Goal: Task Accomplishment & Management: Use online tool/utility

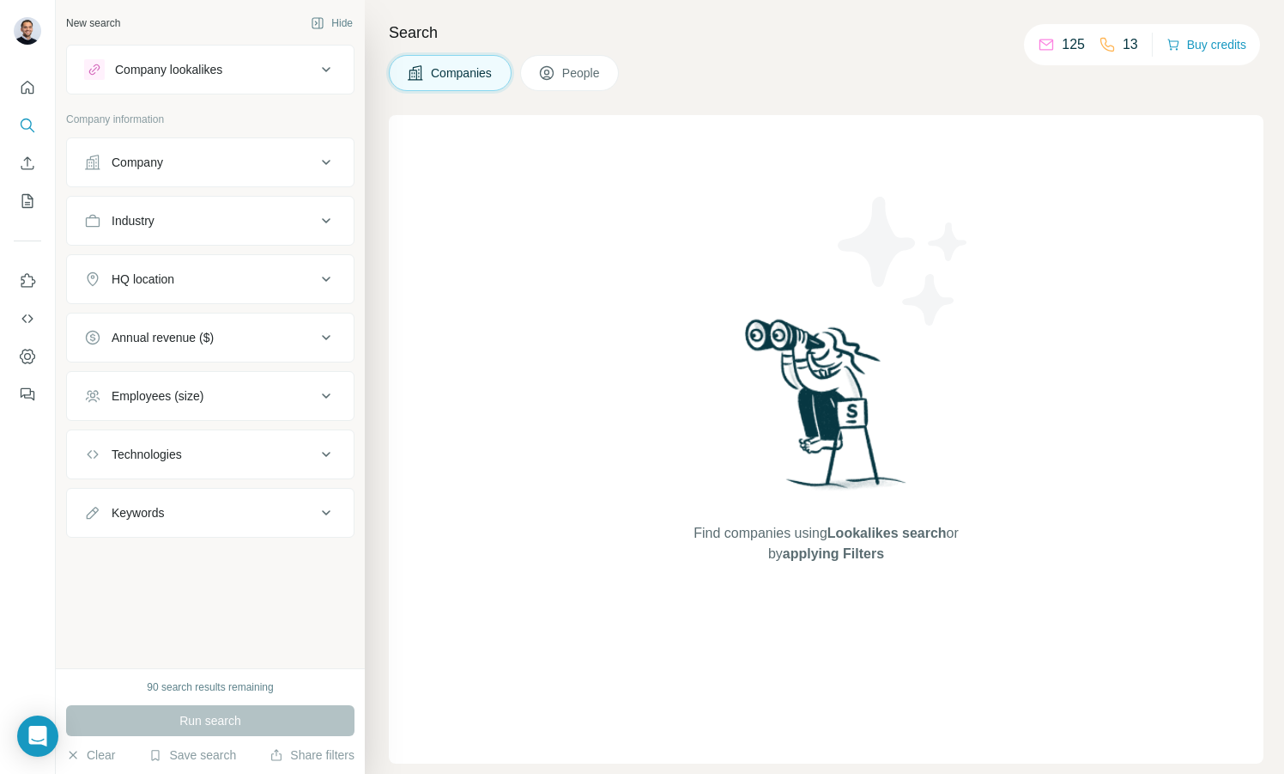
click at [168, 166] on div "Company" at bounding box center [200, 162] width 232 height 17
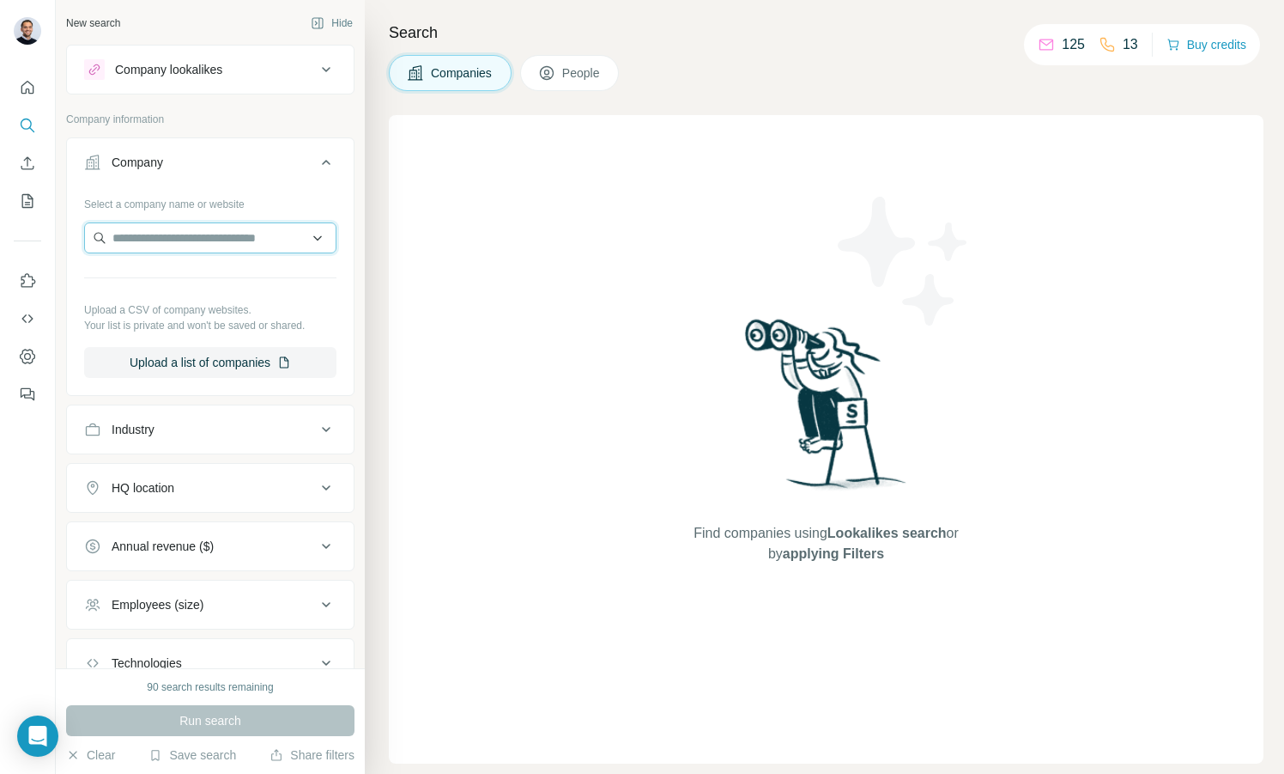
click at [192, 245] on input "text" at bounding box center [210, 237] width 252 height 31
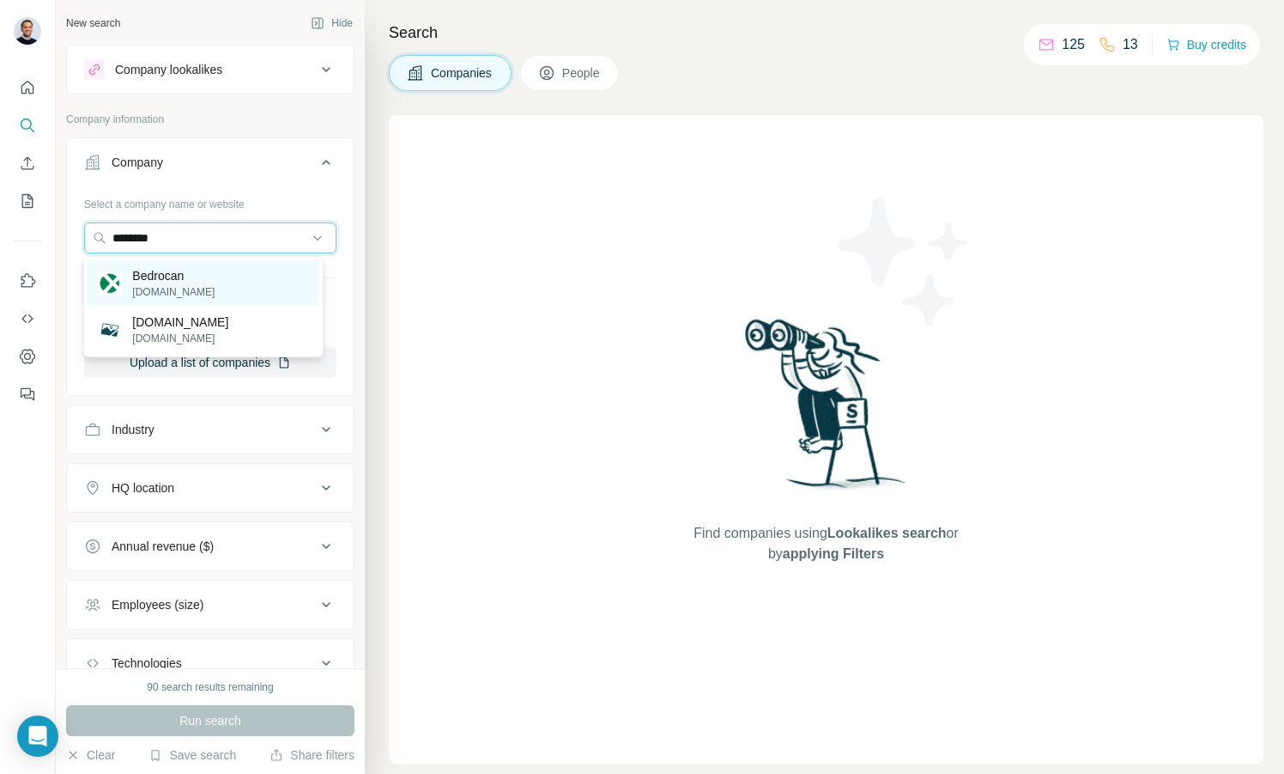
type input "********"
click at [185, 275] on p "Bedrocan" at bounding box center [173, 275] width 82 height 17
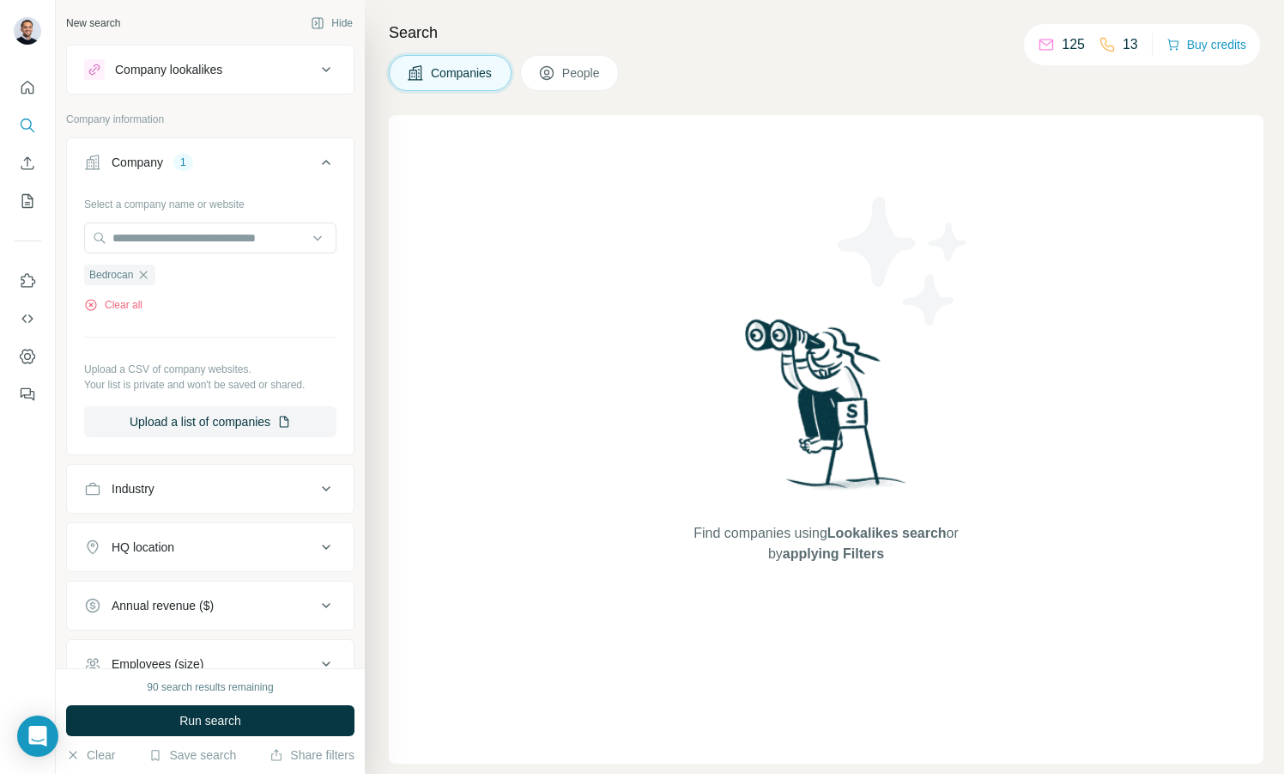
scroll to position [180, 0]
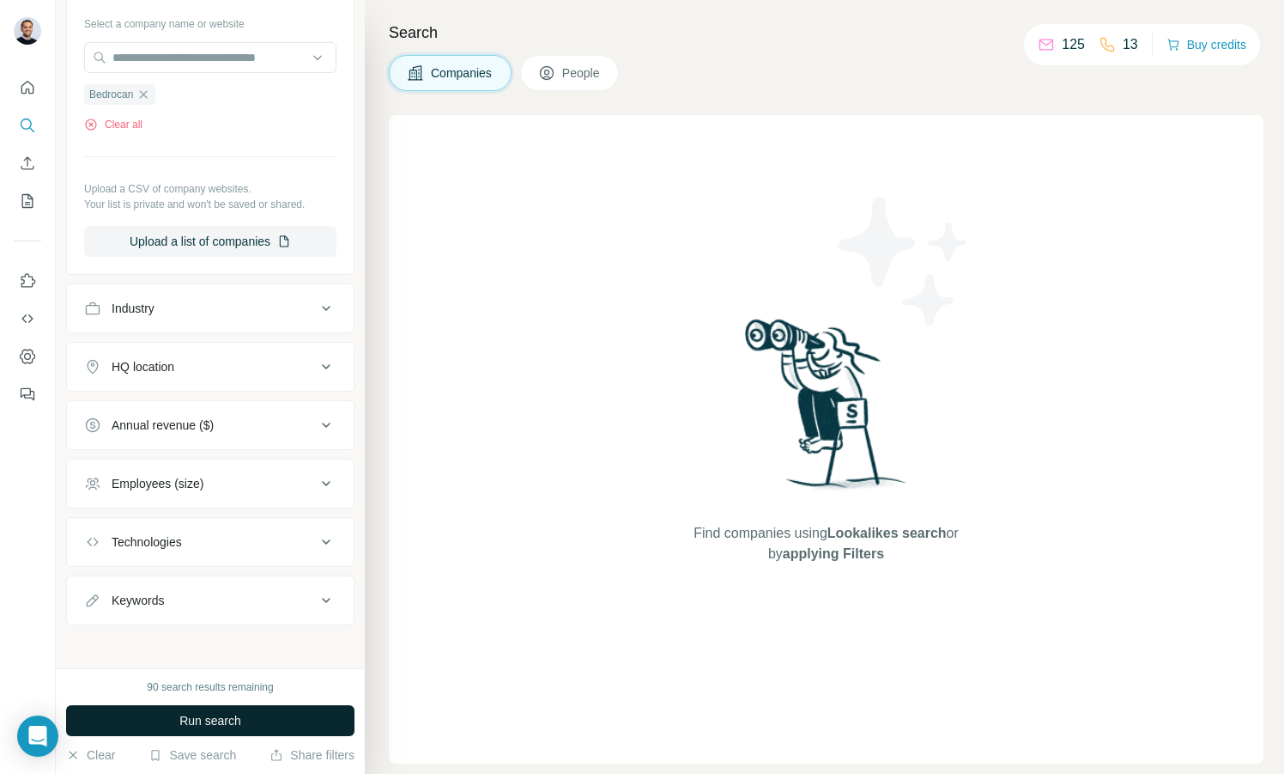
click at [153, 725] on button "Run search" at bounding box center [210, 720] width 288 height 31
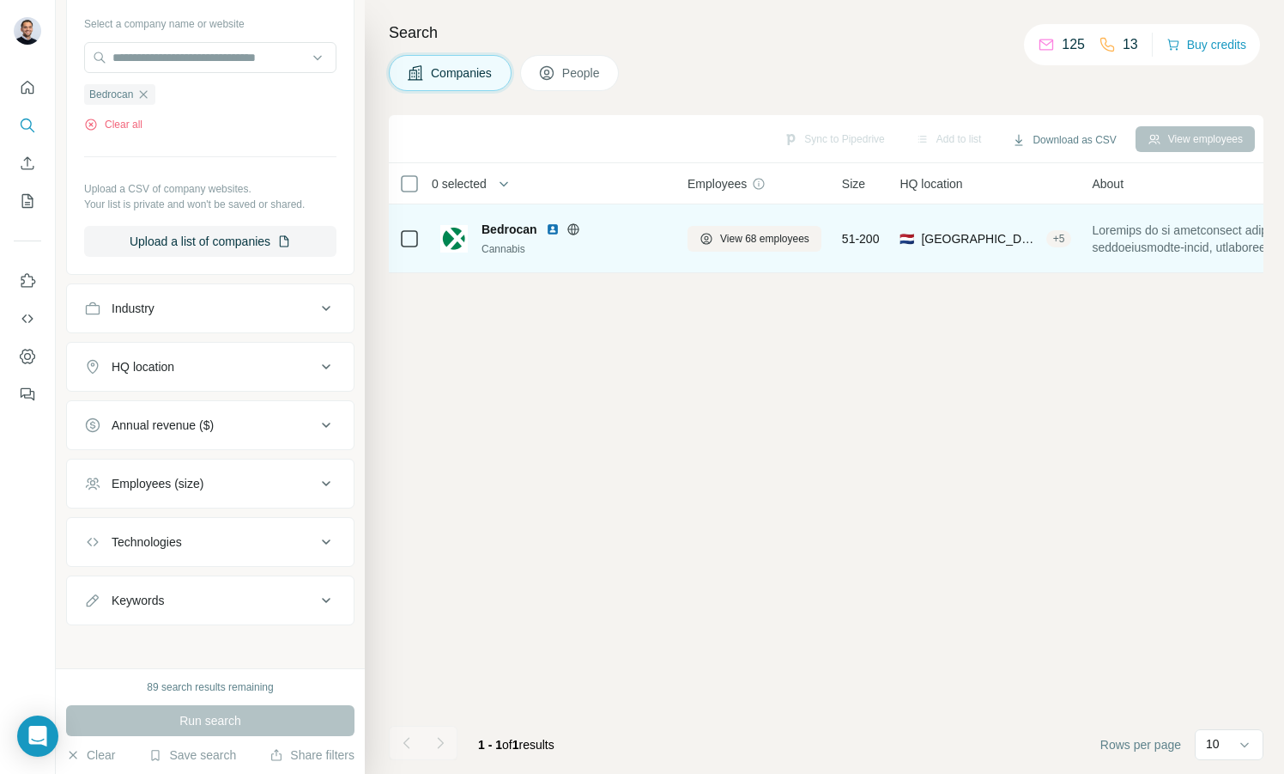
click at [522, 225] on span "Bedrocan" at bounding box center [510, 229] width 56 height 17
drag, startPoint x: 522, startPoint y: 225, endPoint x: 552, endPoint y: 222, distance: 30.2
click at [552, 222] on img at bounding box center [553, 229] width 14 height 14
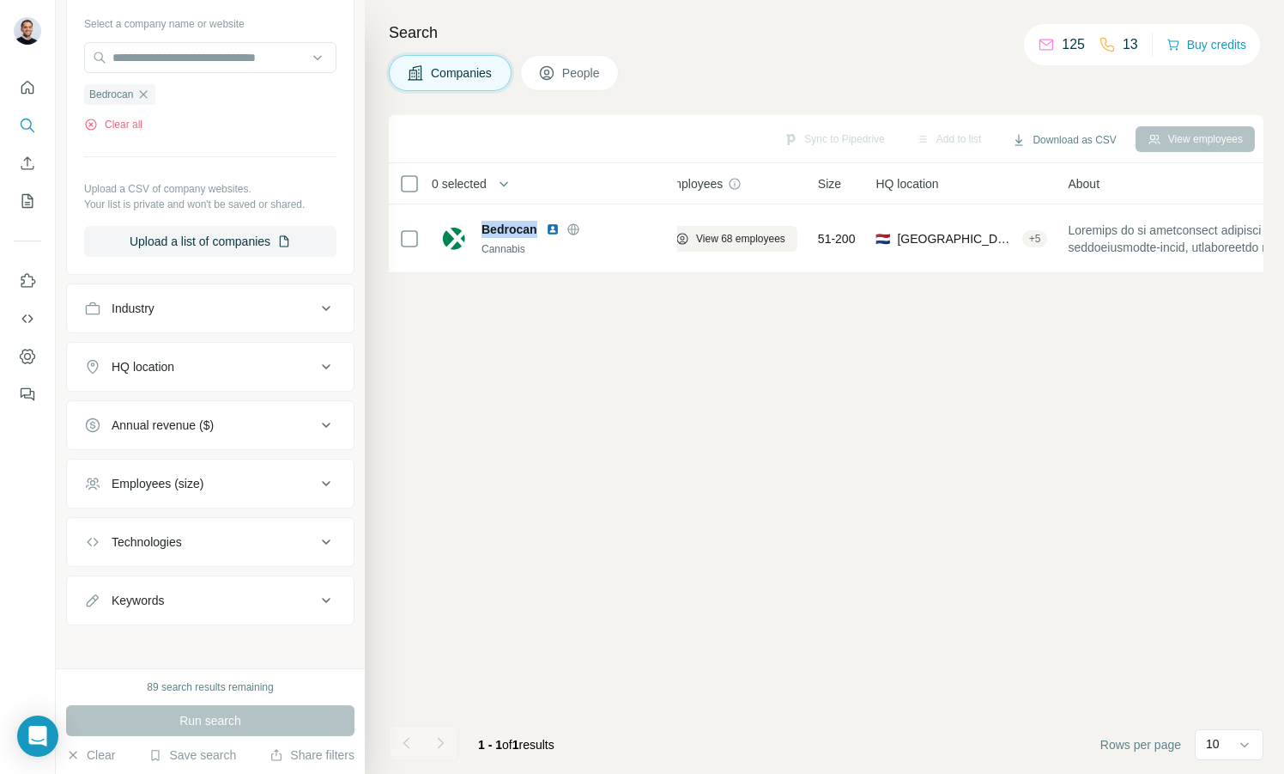
scroll to position [0, 0]
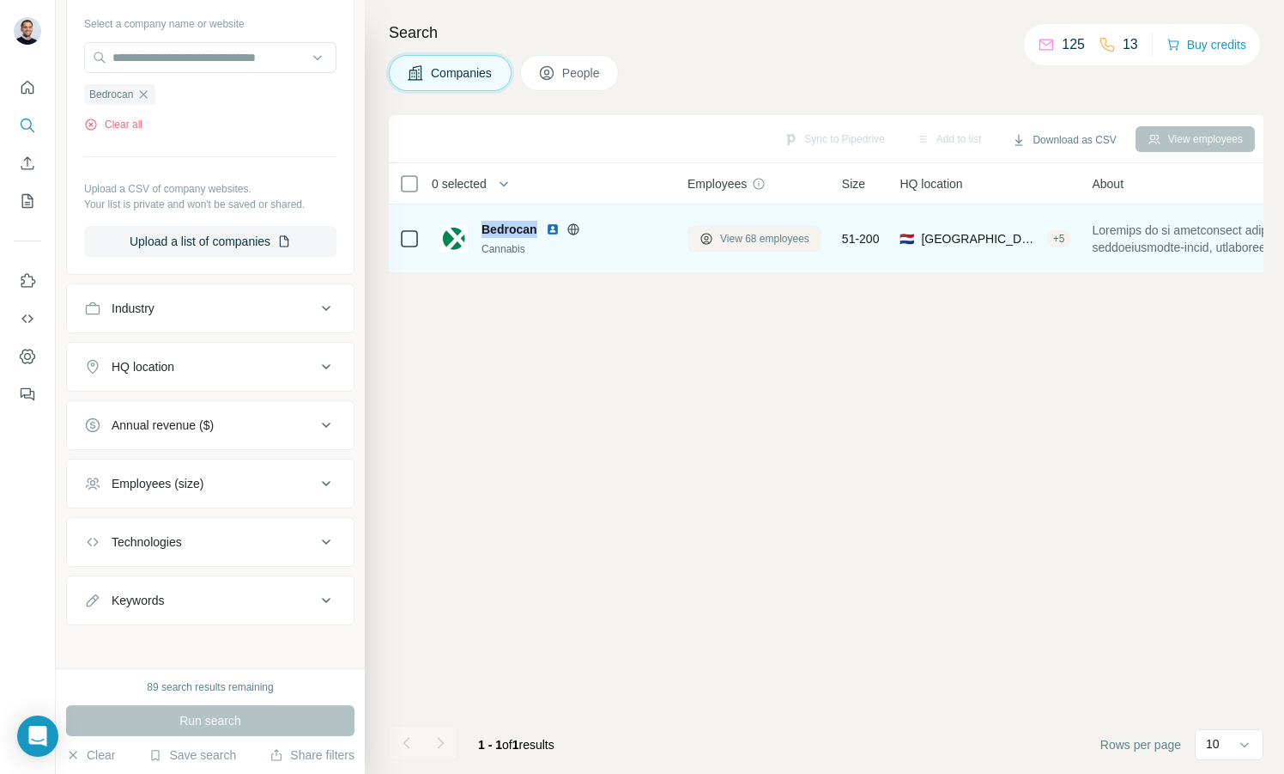
click at [723, 234] on span "View 68 employees" at bounding box center [764, 238] width 89 height 15
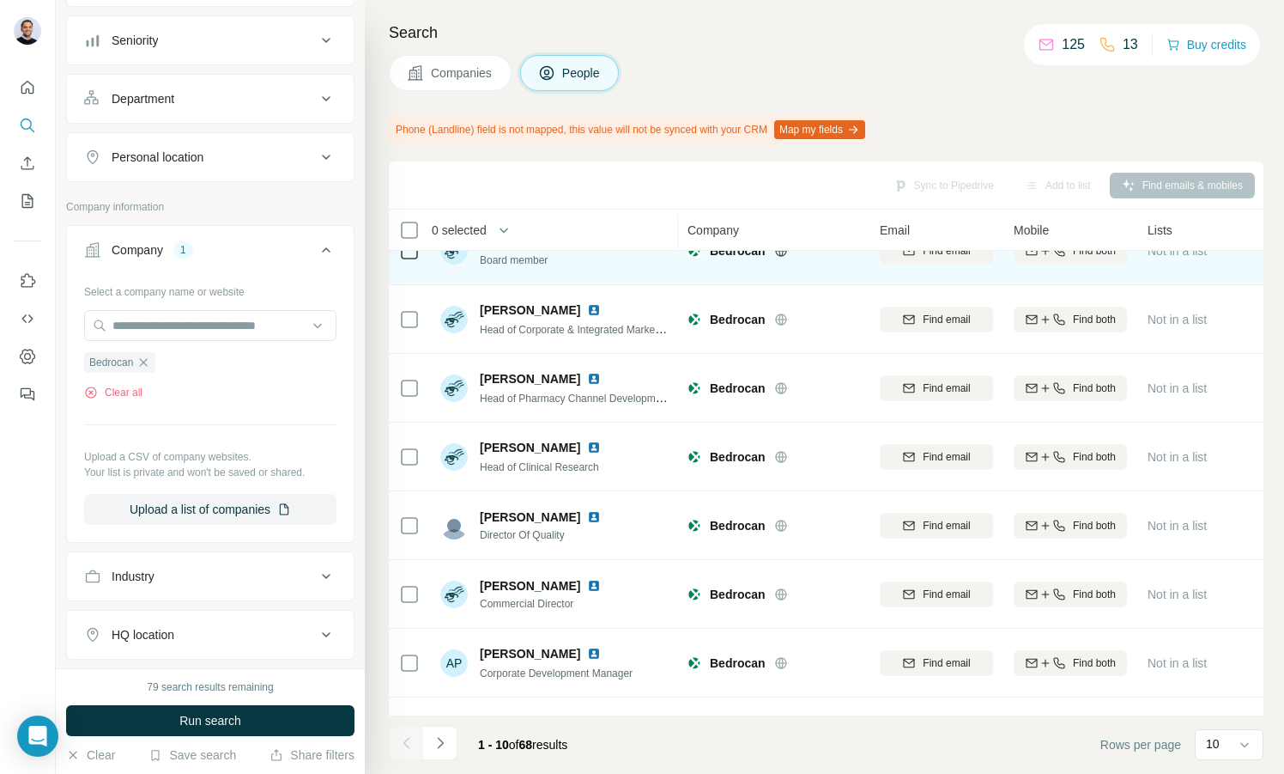
scroll to position [230, 0]
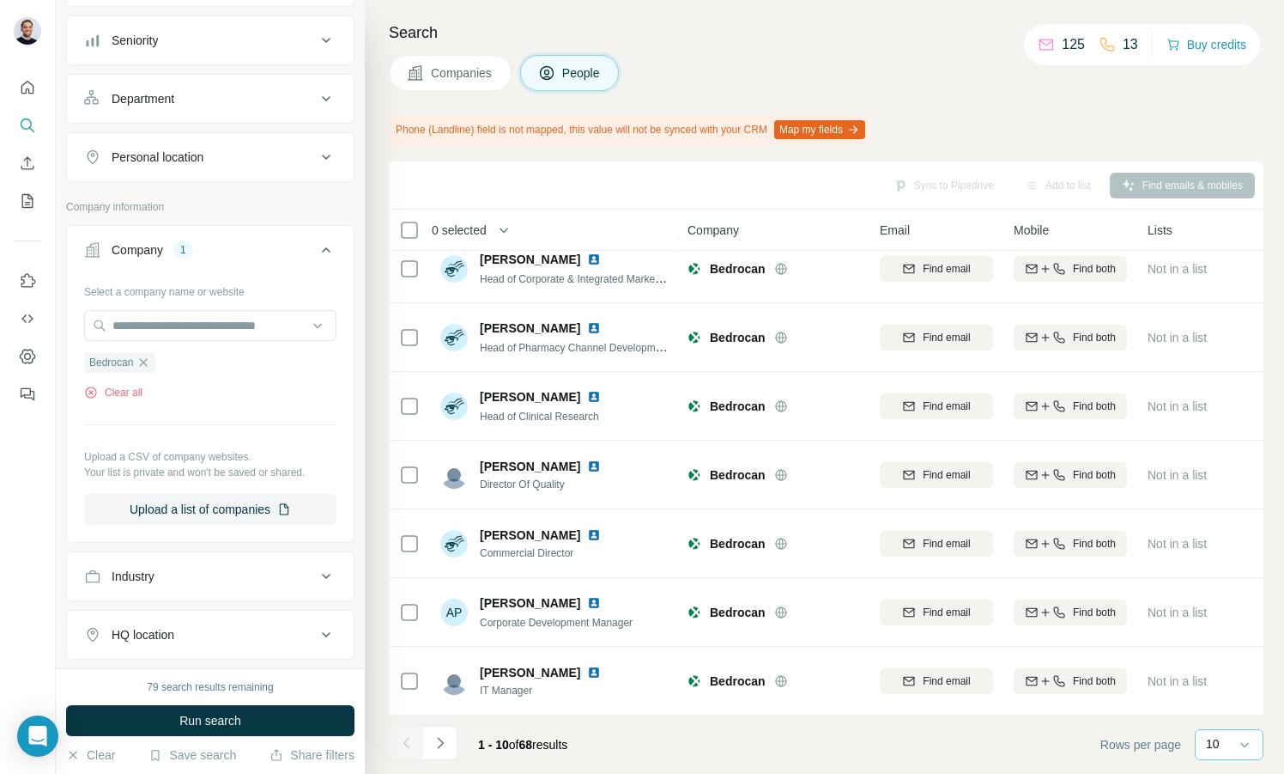
click at [1222, 740] on div "10" at bounding box center [1227, 743] width 43 height 17
click at [1245, 616] on div "60" at bounding box center [1229, 613] width 39 height 17
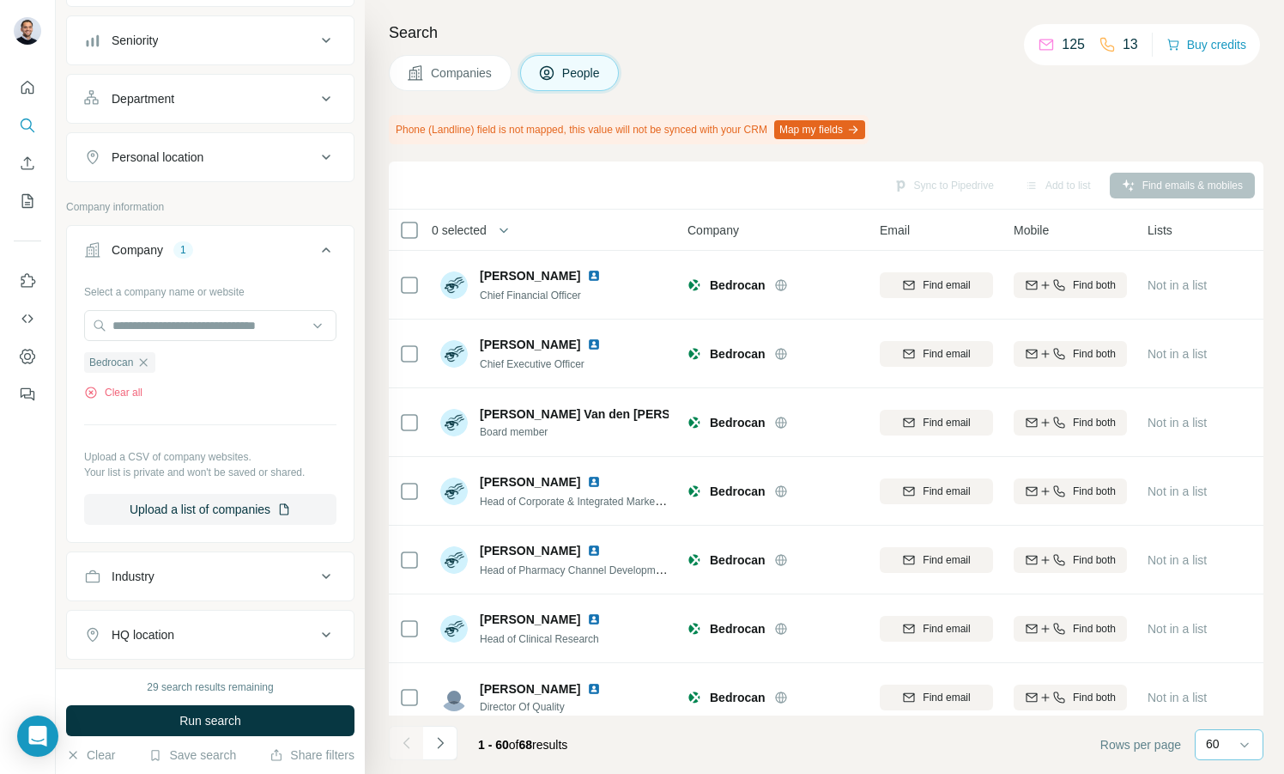
click at [539, 189] on div "Sync to Pipedrive Add to list Find emails & mobiles" at bounding box center [827, 185] width 858 height 30
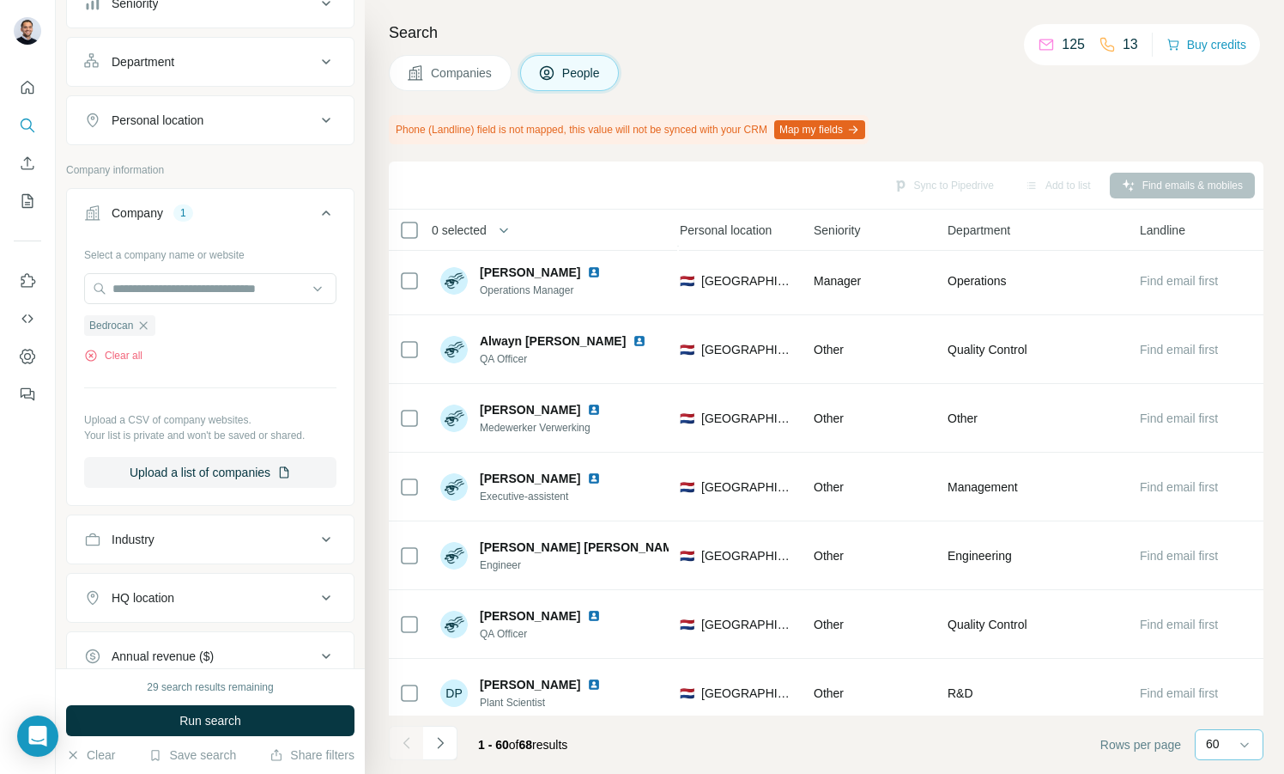
scroll to position [568, 0]
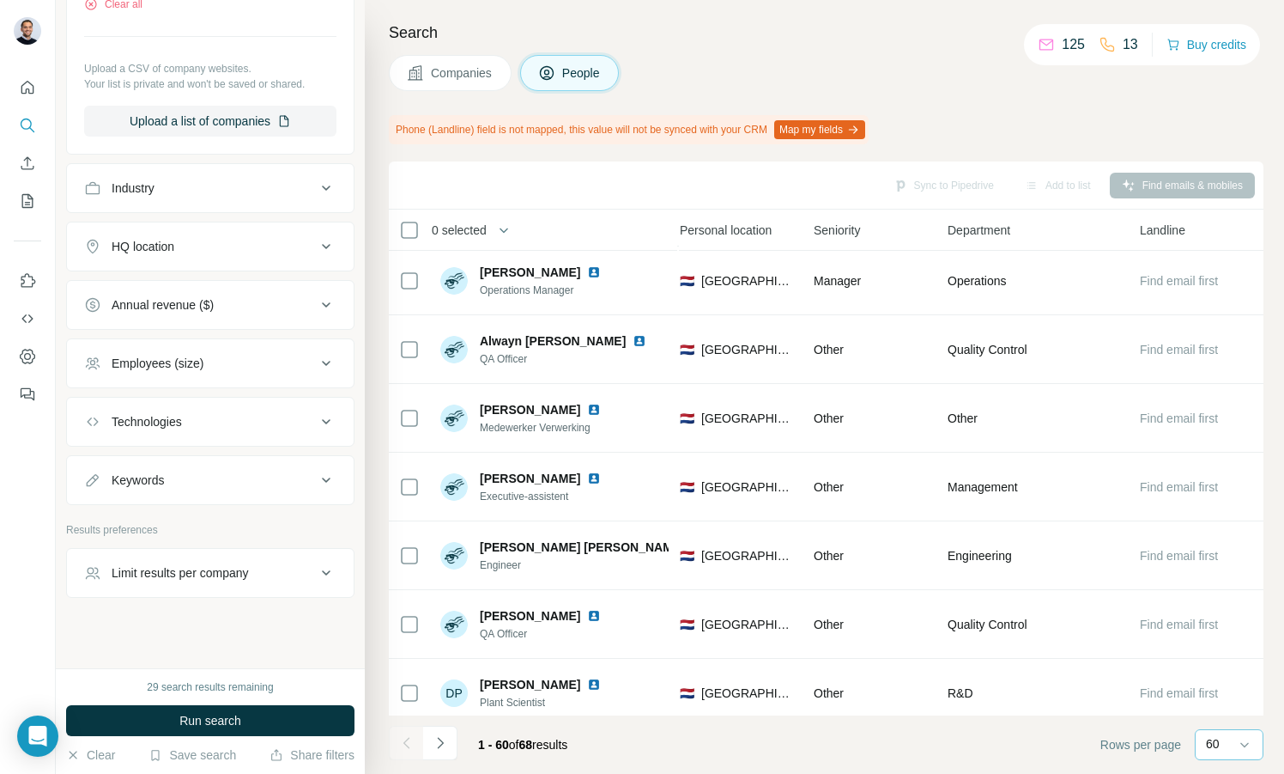
click at [232, 232] on button "HQ location" at bounding box center [210, 246] width 287 height 41
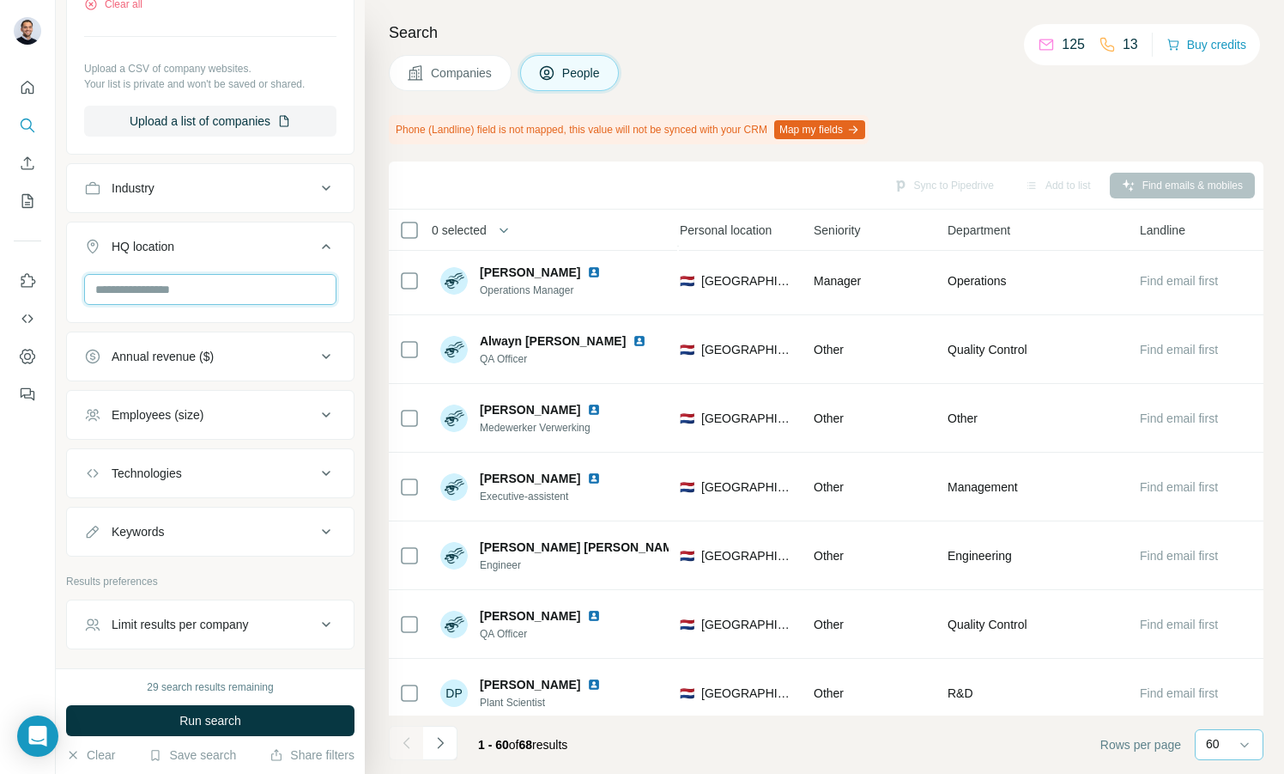
click at [244, 279] on input "text" at bounding box center [210, 289] width 252 height 31
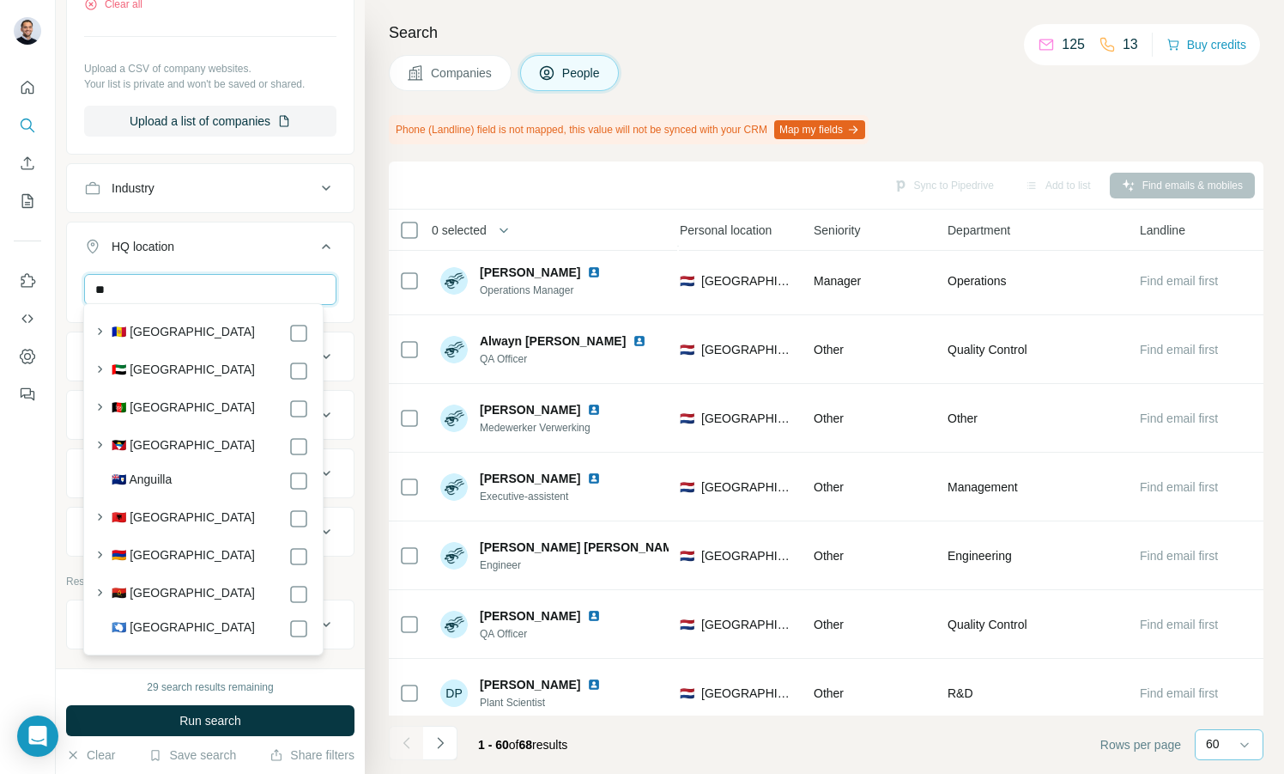
type input "*"
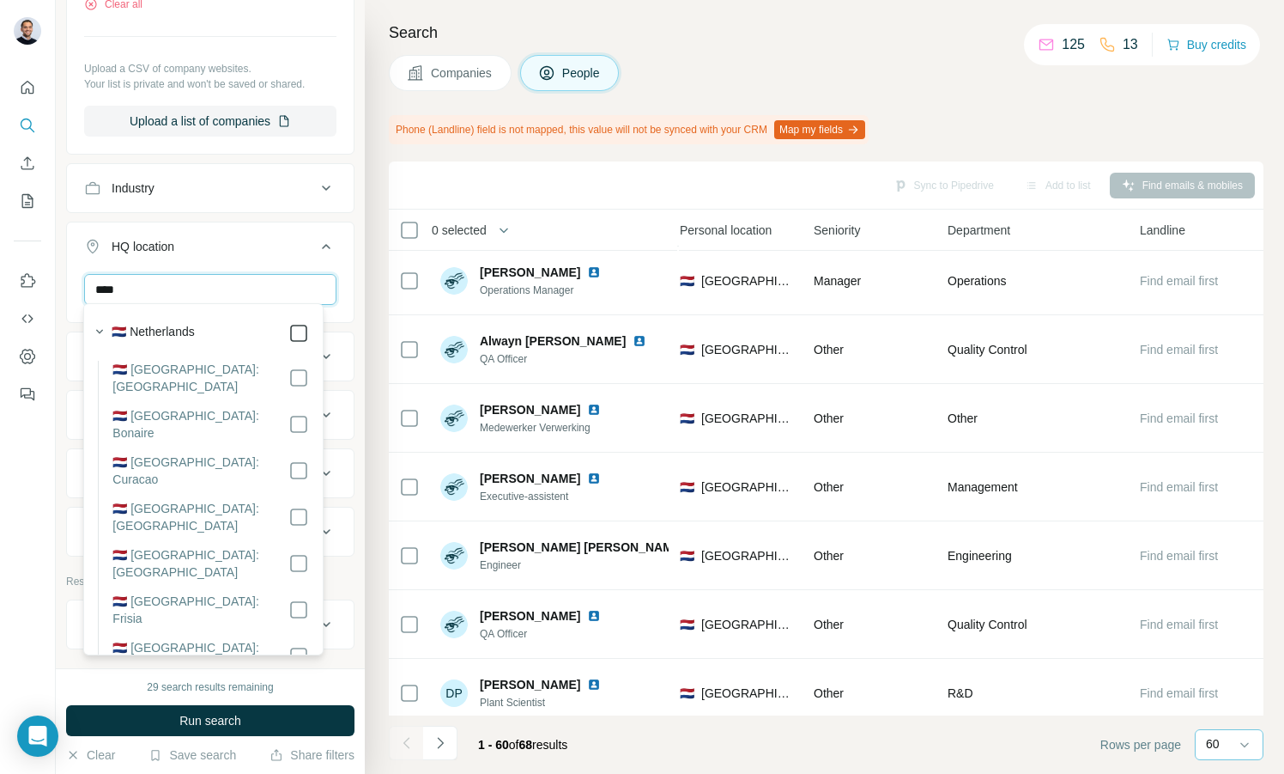
type input "****"
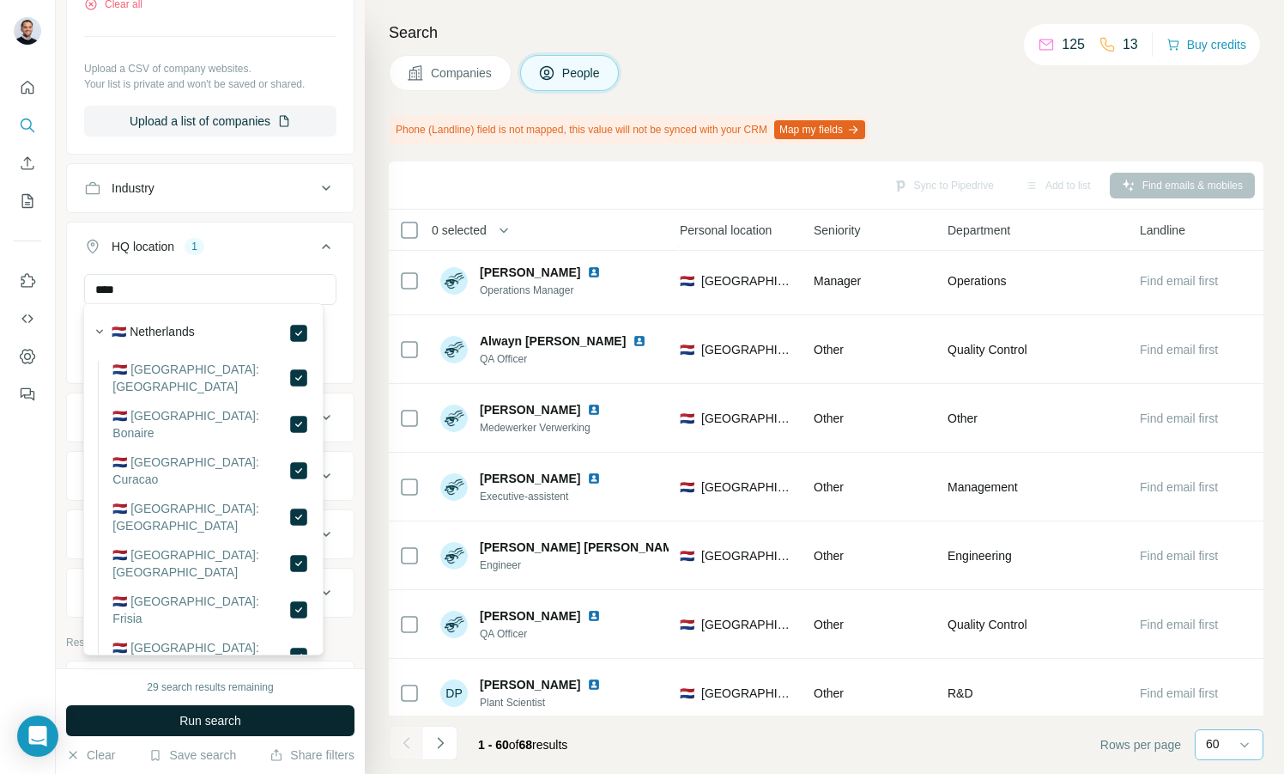
click at [254, 719] on button "Run search" at bounding box center [210, 720] width 288 height 31
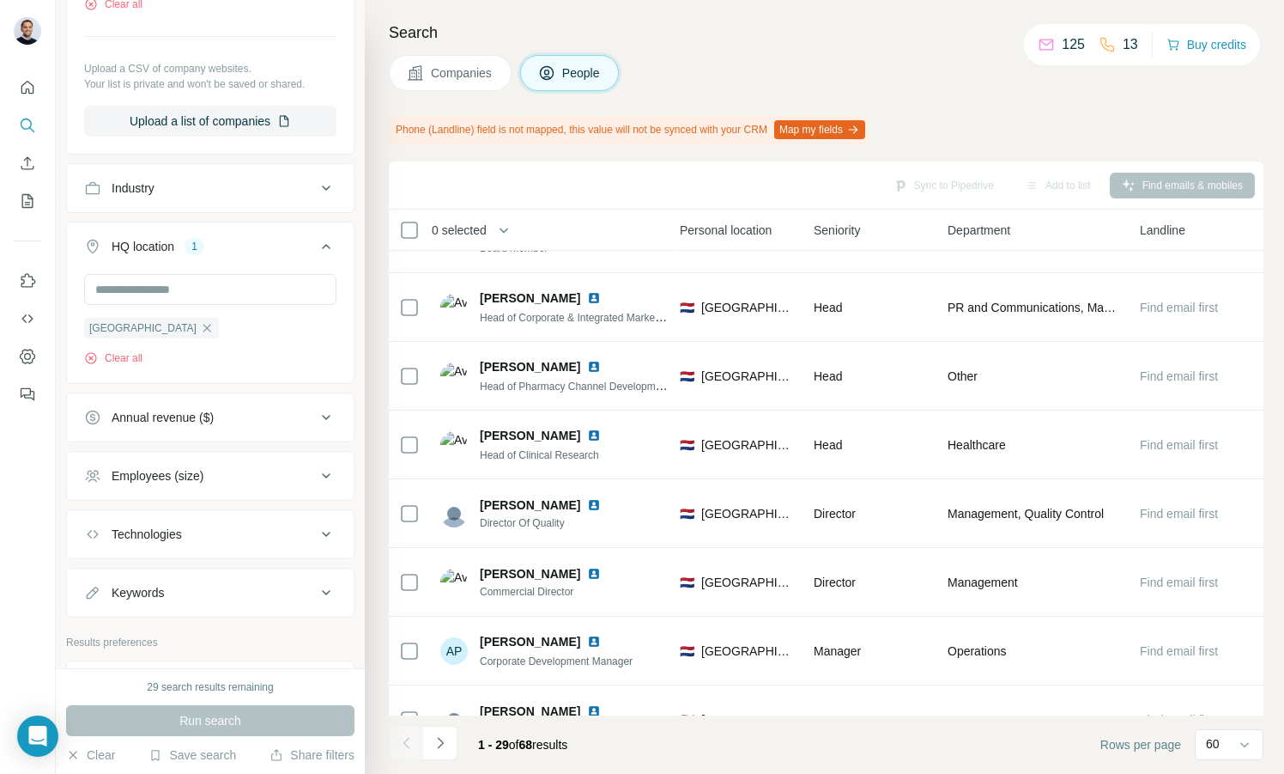
scroll to position [1447, 610]
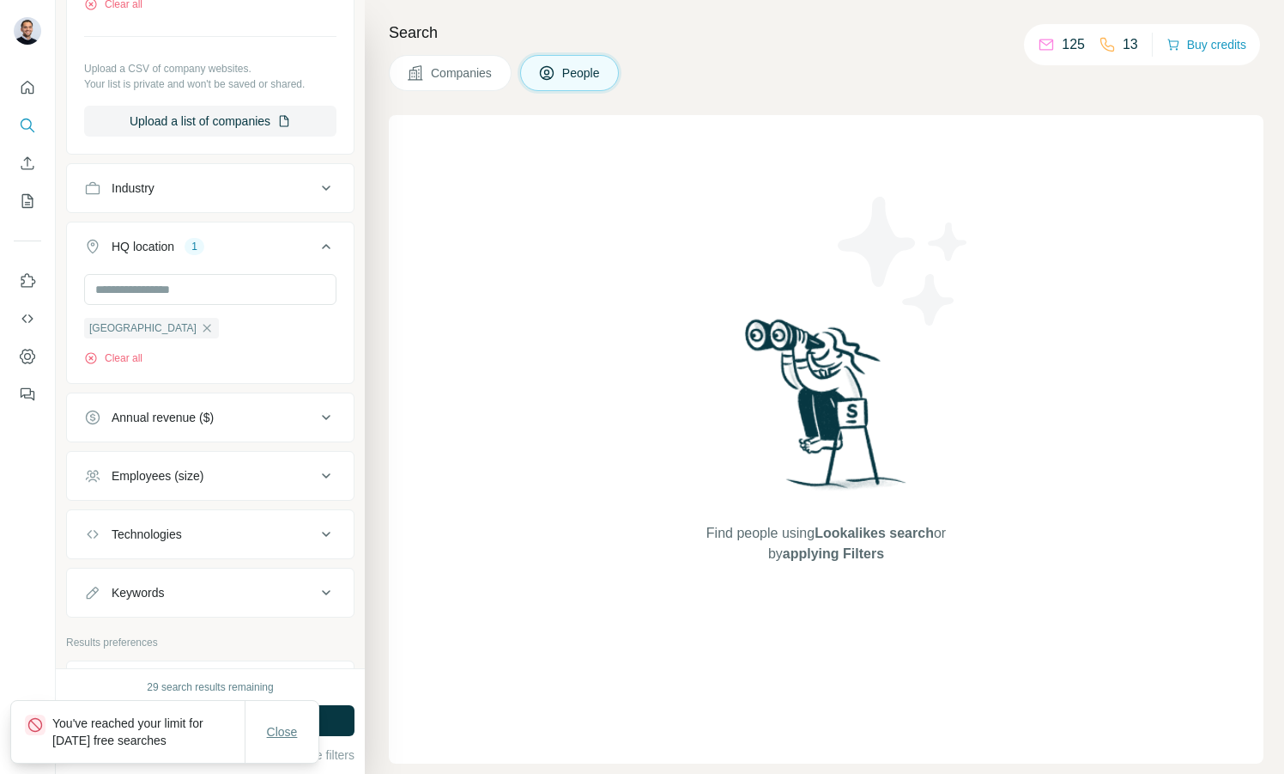
click at [279, 725] on span "Close" at bounding box center [282, 731] width 31 height 17
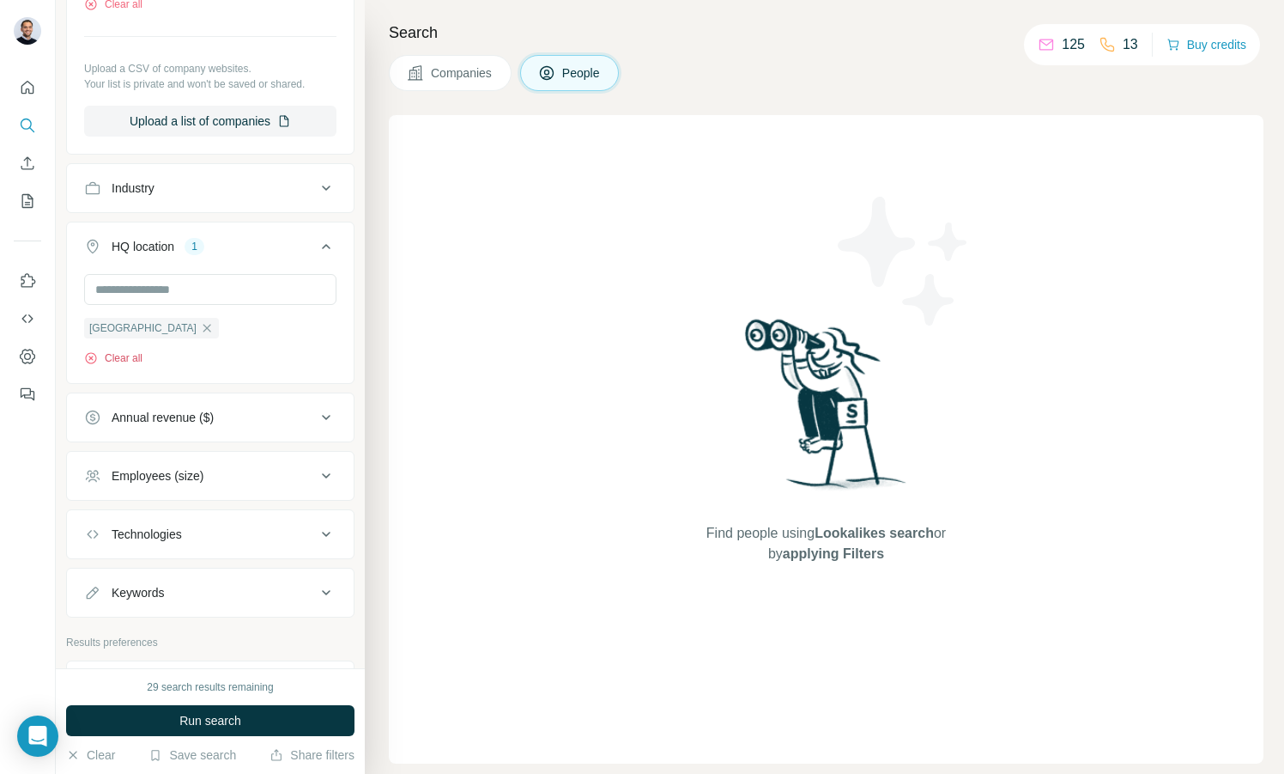
click at [122, 350] on button "Clear all" at bounding box center [113, 357] width 58 height 15
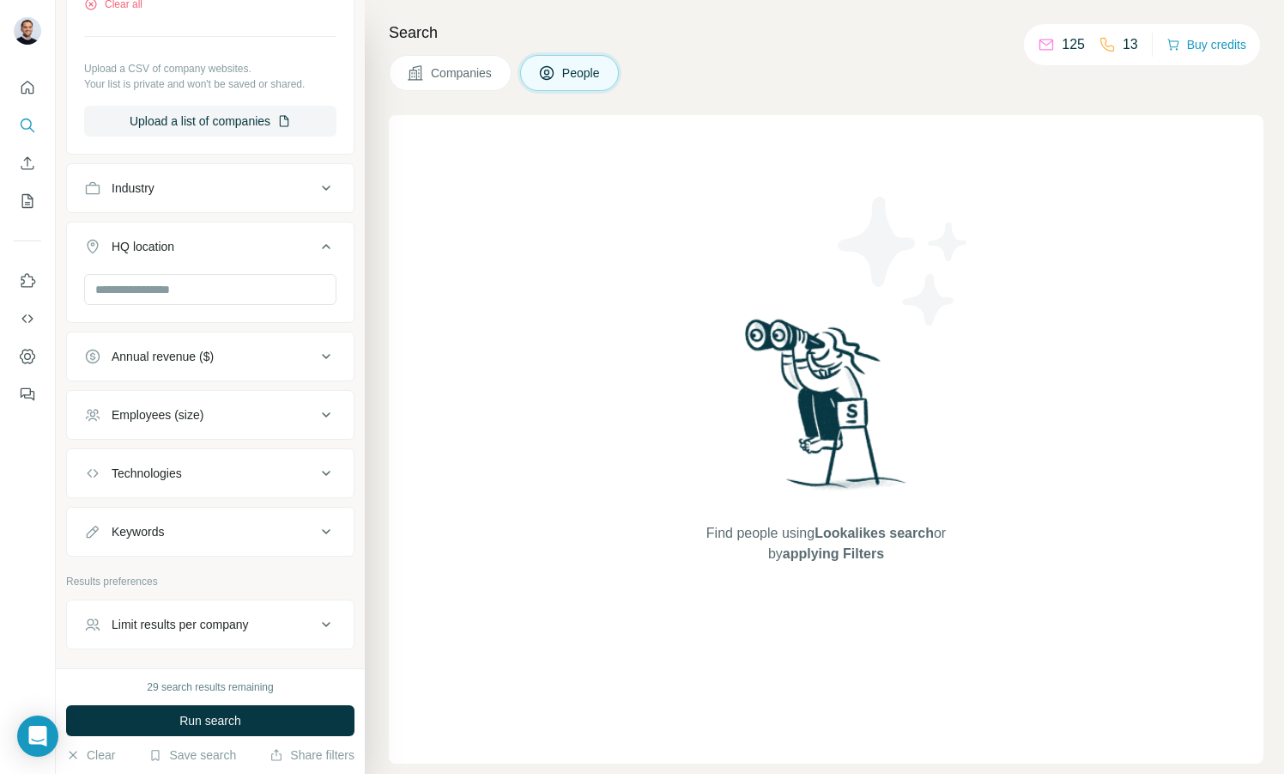
click at [480, 74] on span "Companies" at bounding box center [462, 72] width 63 height 17
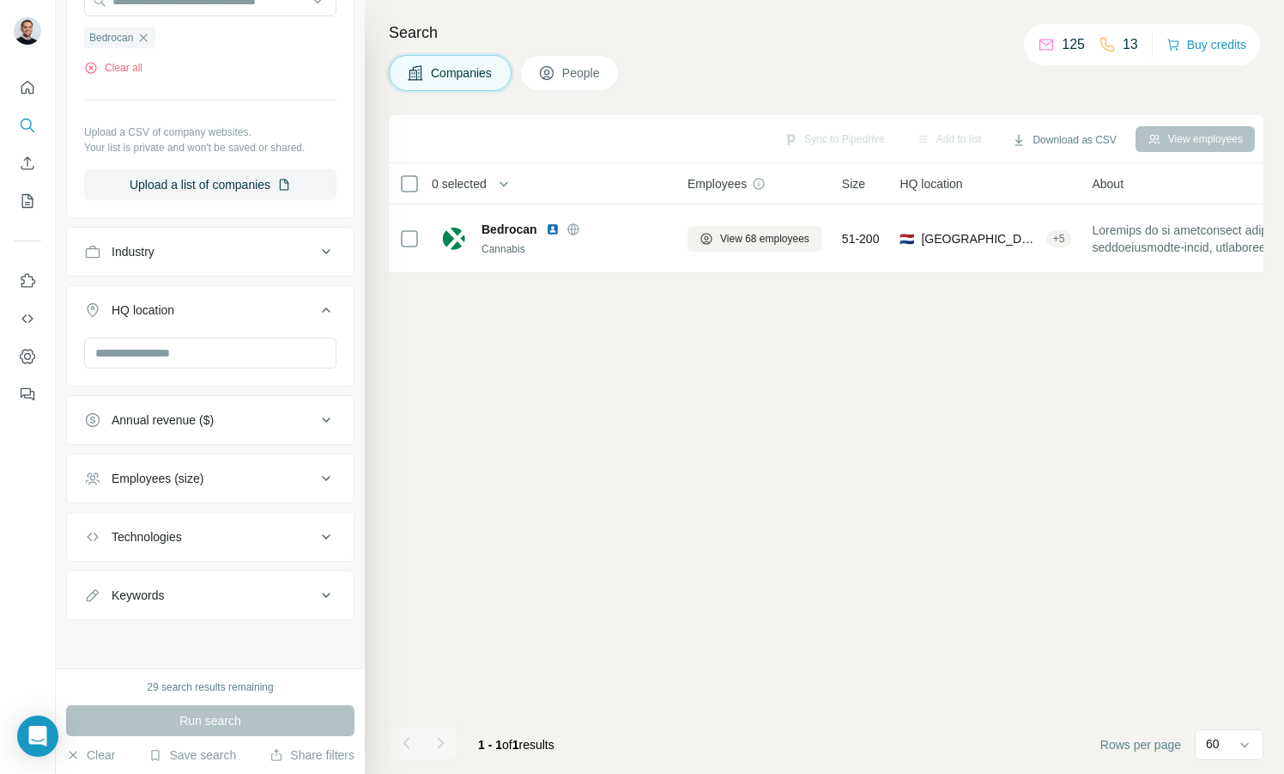
scroll to position [232, 0]
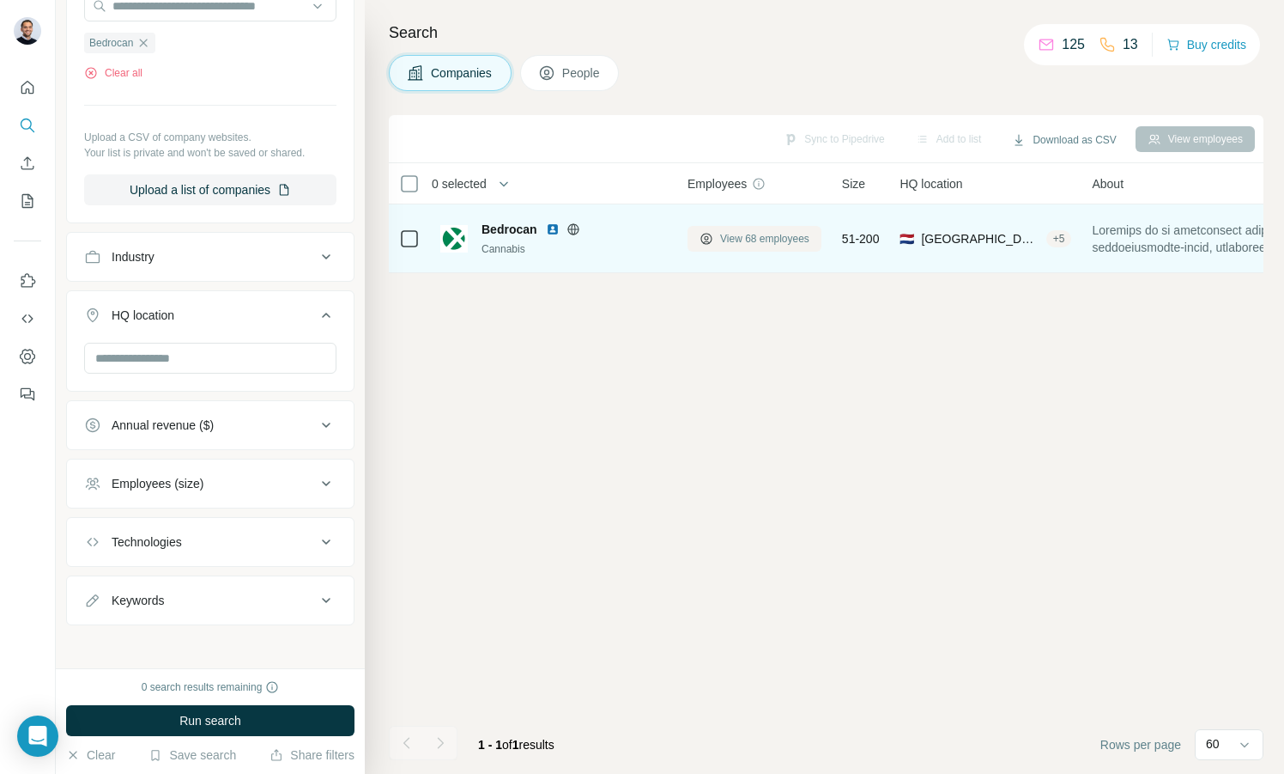
click at [737, 246] on button "View 68 employees" at bounding box center [755, 239] width 134 height 26
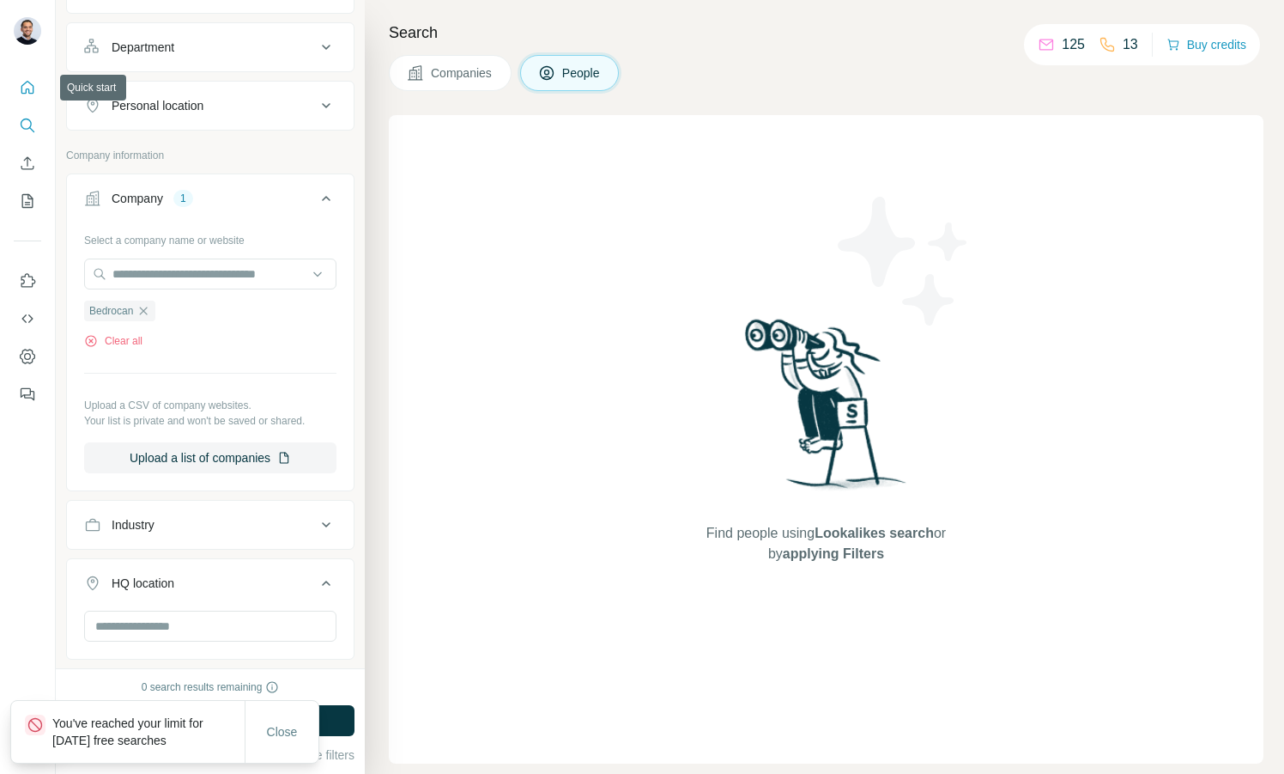
click at [38, 93] on button "Quick start" at bounding box center [27, 87] width 27 height 31
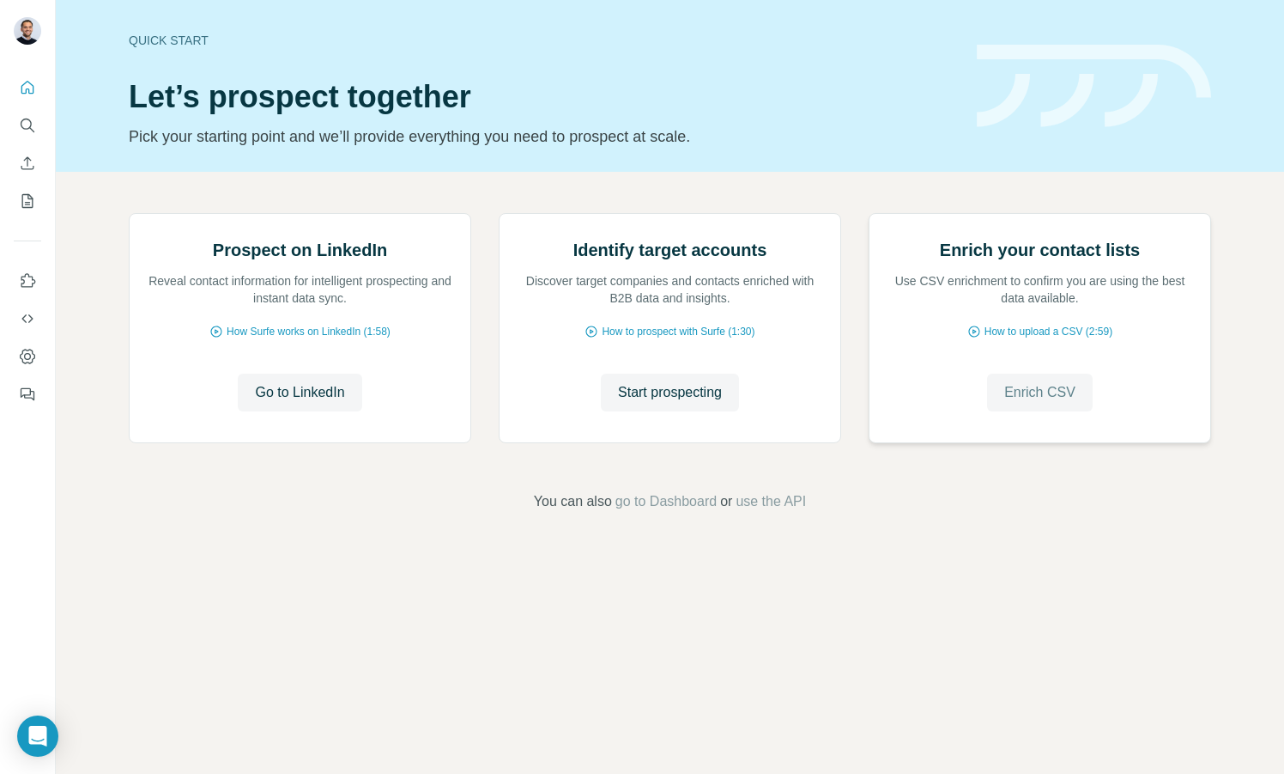
click at [1040, 411] on button "Enrich CSV" at bounding box center [1040, 392] width 106 height 38
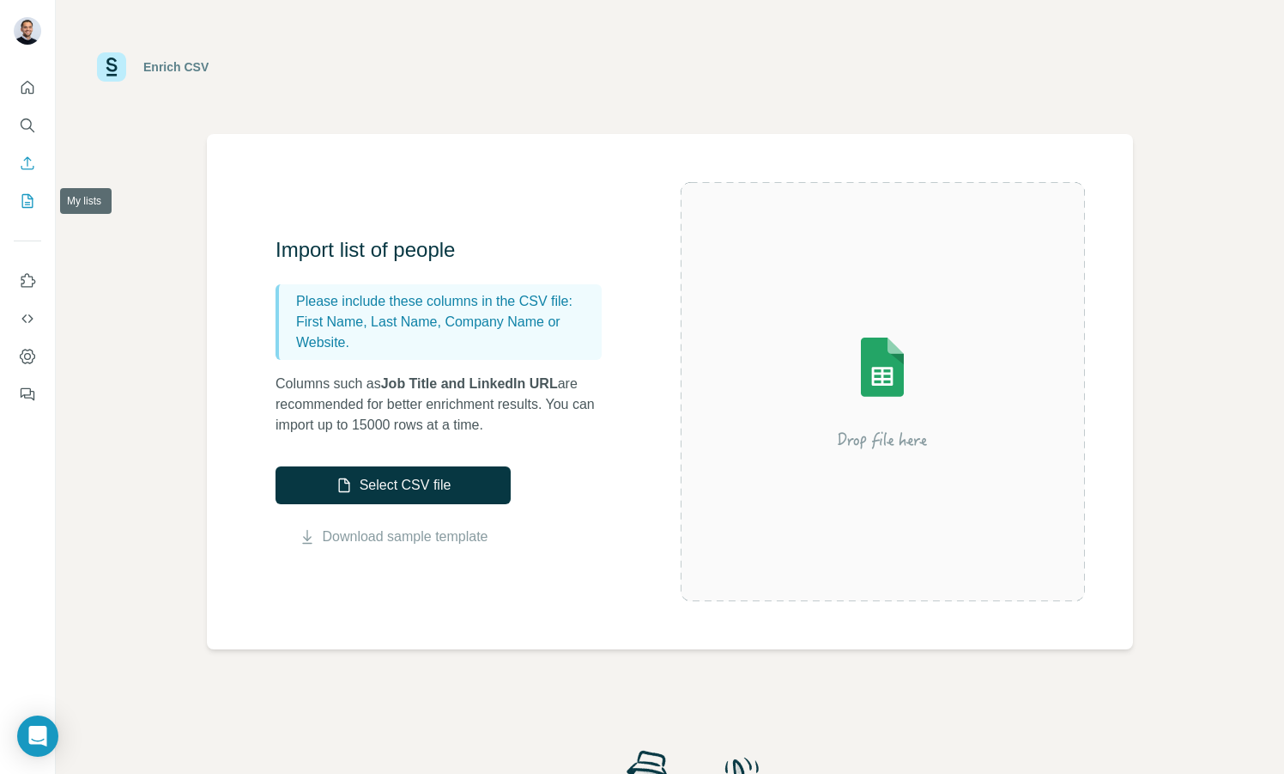
click at [19, 202] on icon "My lists" at bounding box center [27, 200] width 17 height 17
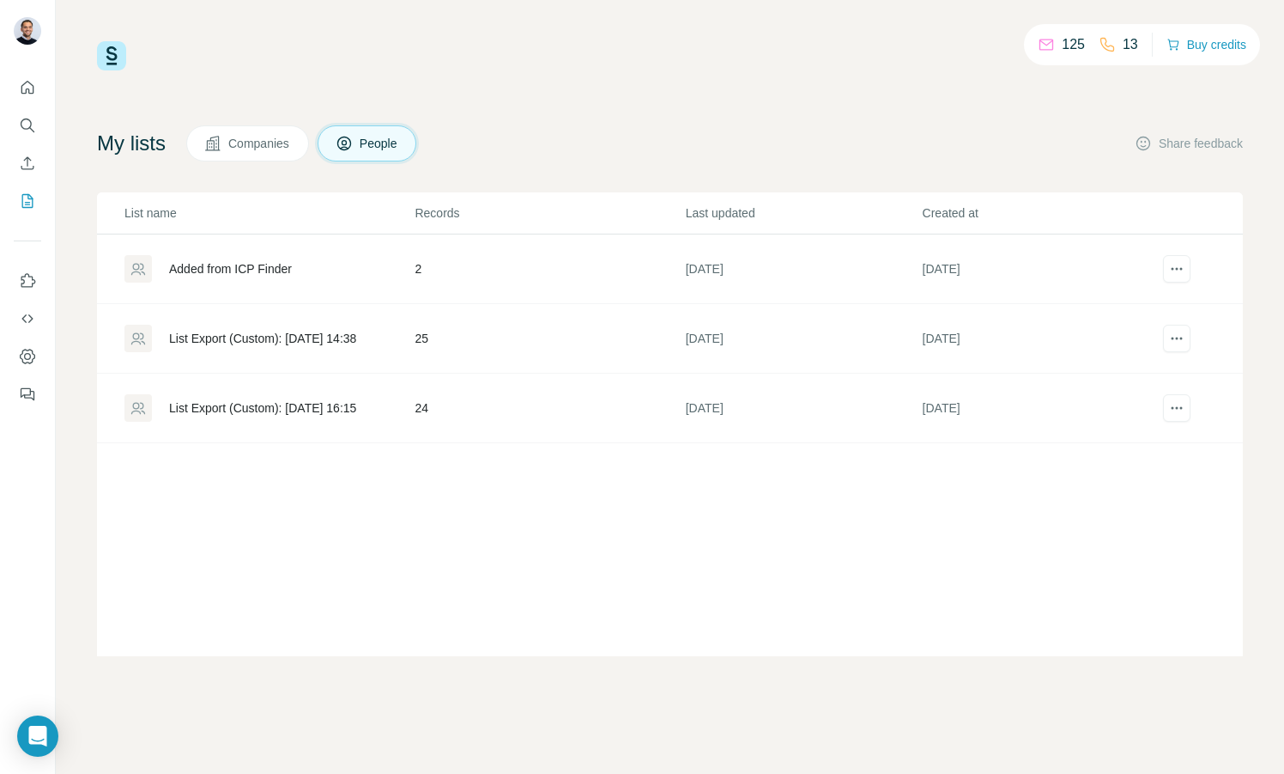
click at [274, 138] on span "Companies" at bounding box center [259, 143] width 63 height 17
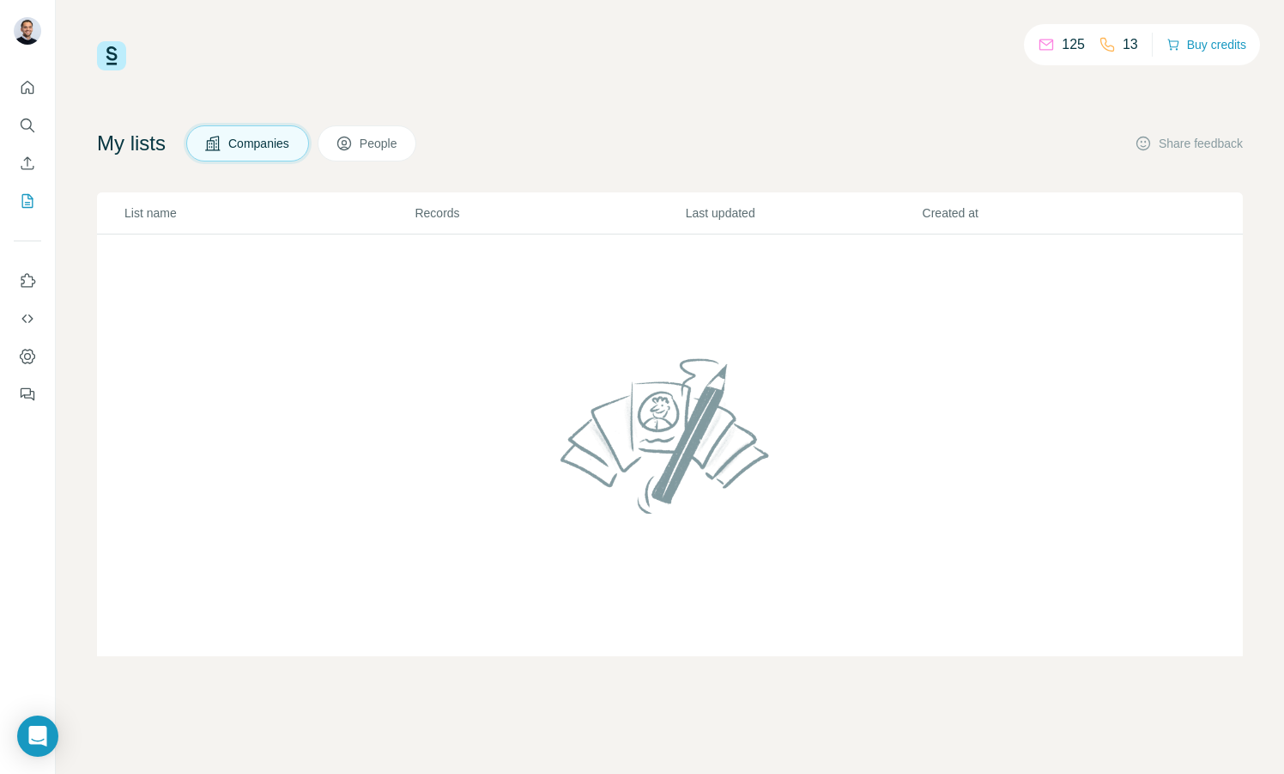
click at [387, 149] on span "People" at bounding box center [379, 143] width 39 height 17
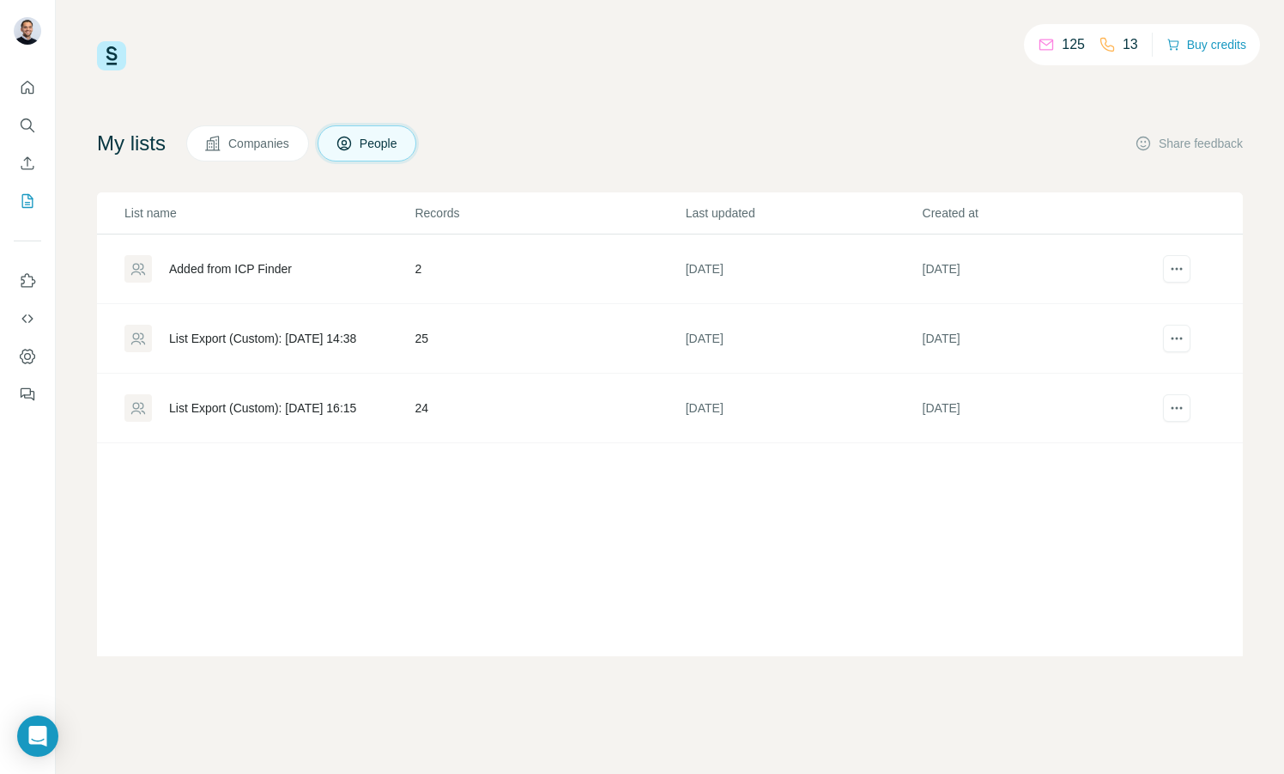
click at [201, 266] on div "Added from ICP Finder" at bounding box center [230, 268] width 123 height 17
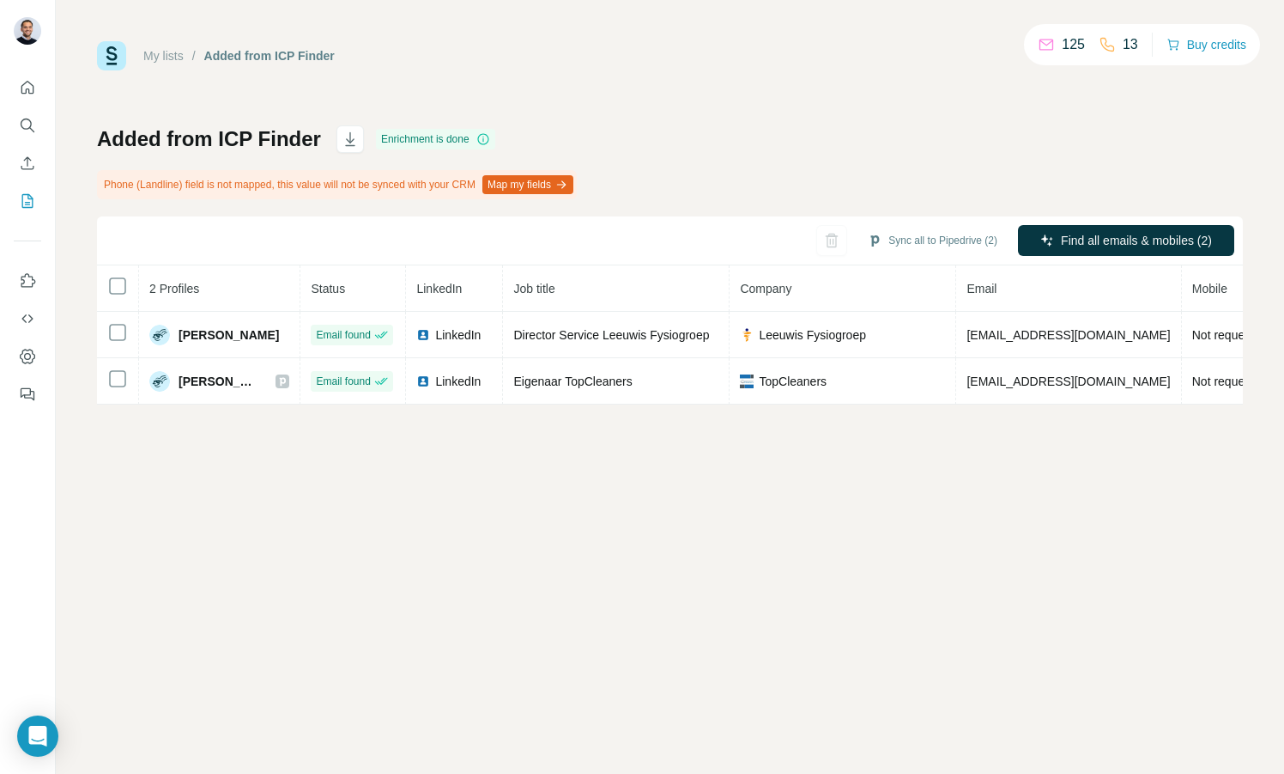
click at [428, 132] on div "Enrichment is done" at bounding box center [435, 139] width 119 height 21
click at [1049, 45] on icon at bounding box center [1046, 44] width 17 height 17
click at [1040, 43] on icon at bounding box center [1047, 42] width 14 height 6
click at [1106, 48] on icon at bounding box center [1107, 44] width 17 height 17
click at [19, 82] on icon "Quick start" at bounding box center [27, 87] width 17 height 17
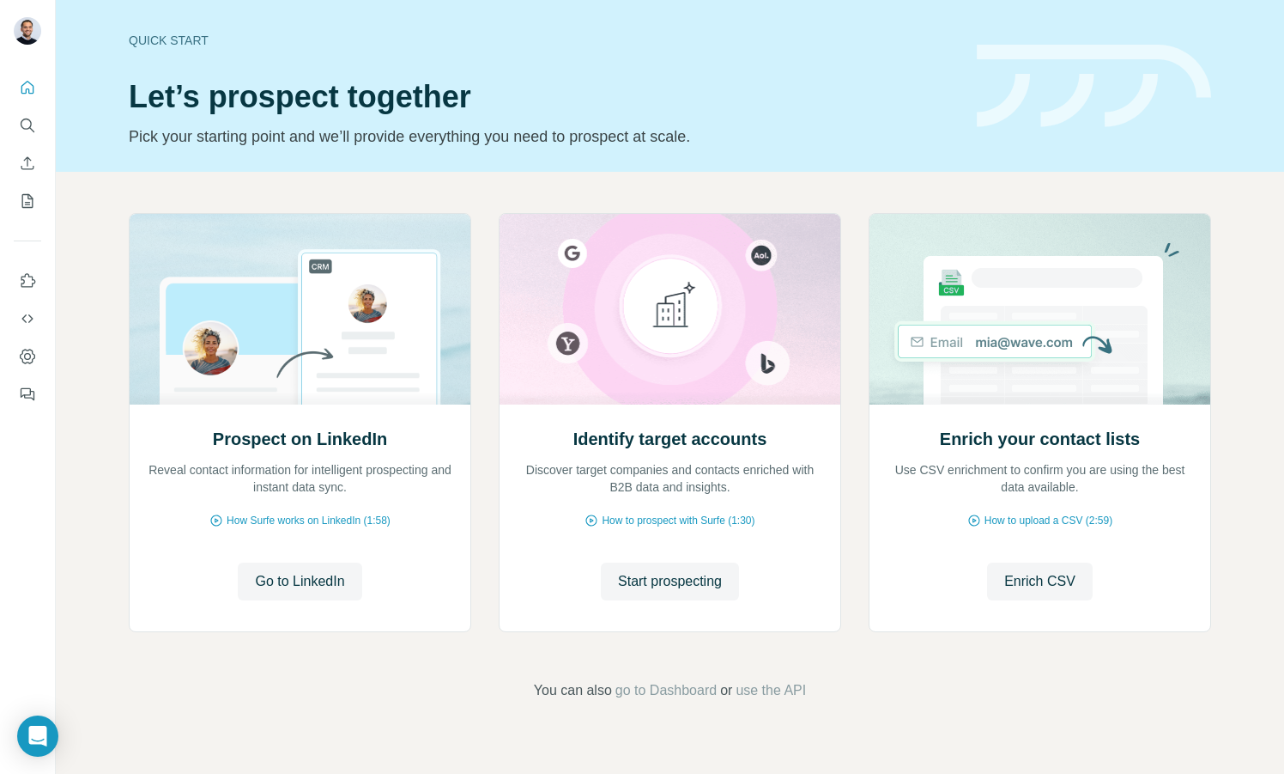
click at [144, 42] on div "Quick start" at bounding box center [543, 40] width 828 height 17
click at [681, 689] on span "go to Dashboard" at bounding box center [666, 690] width 101 height 21
click at [30, 125] on icon "Search" at bounding box center [26, 123] width 11 height 11
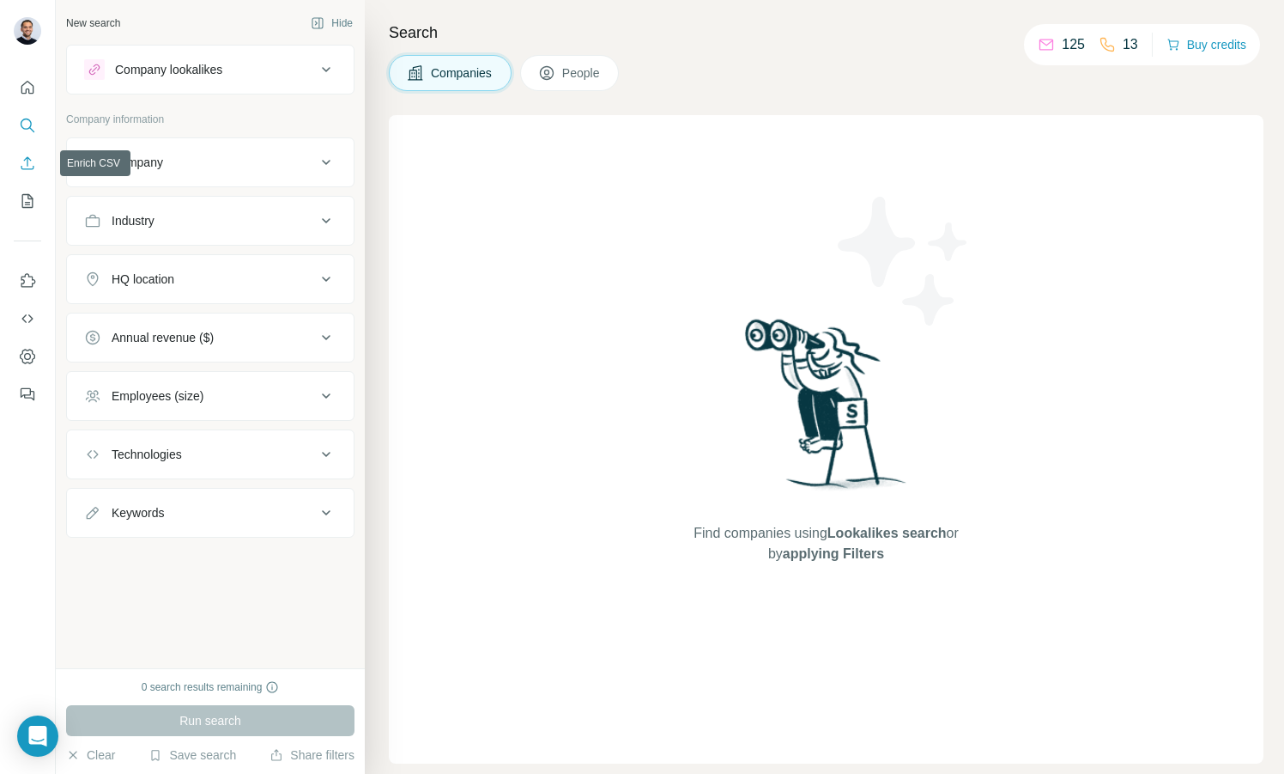
click at [29, 166] on icon "Enrich CSV" at bounding box center [27, 163] width 17 height 17
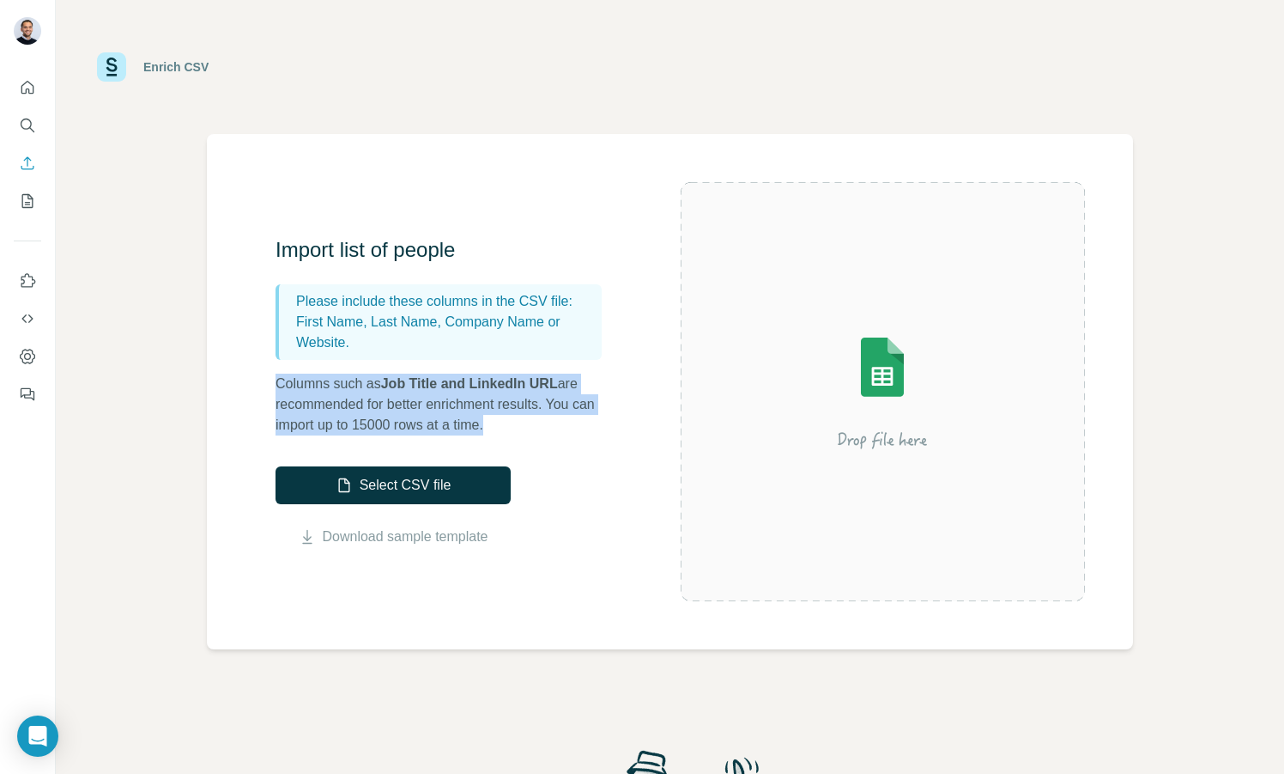
drag, startPoint x: 268, startPoint y: 389, endPoint x: 610, endPoint y: 426, distance: 343.7
click at [610, 426] on div "Import list of people Please include these columns in the CSV file: First Name,…" at bounding box center [670, 391] width 926 height 515
drag, startPoint x: 610, startPoint y: 426, endPoint x: 507, endPoint y: 528, distance: 145.1
click at [565, 491] on div "Import list of people Please include these columns in the CSV file: First Name,…" at bounding box center [478, 391] width 405 height 311
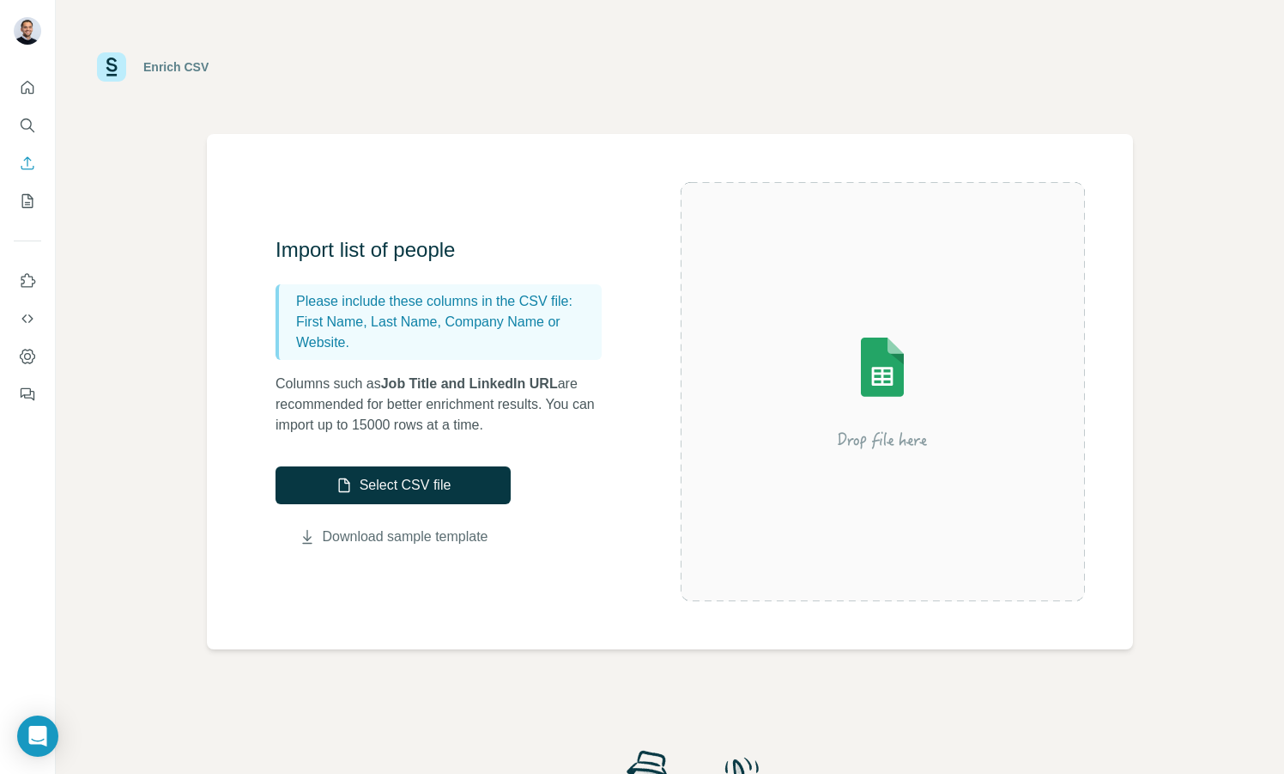
click at [459, 537] on link "Download sample template" at bounding box center [406, 536] width 166 height 21
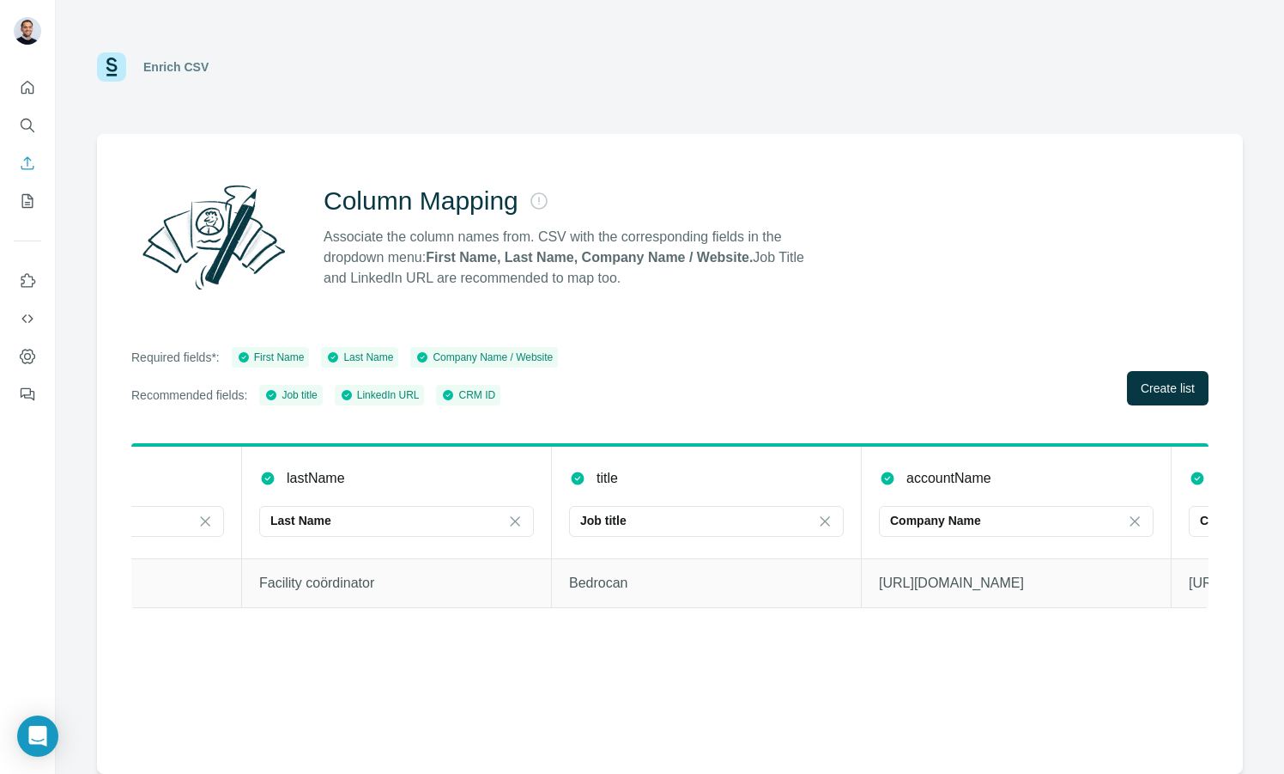
scroll to position [0, 1090]
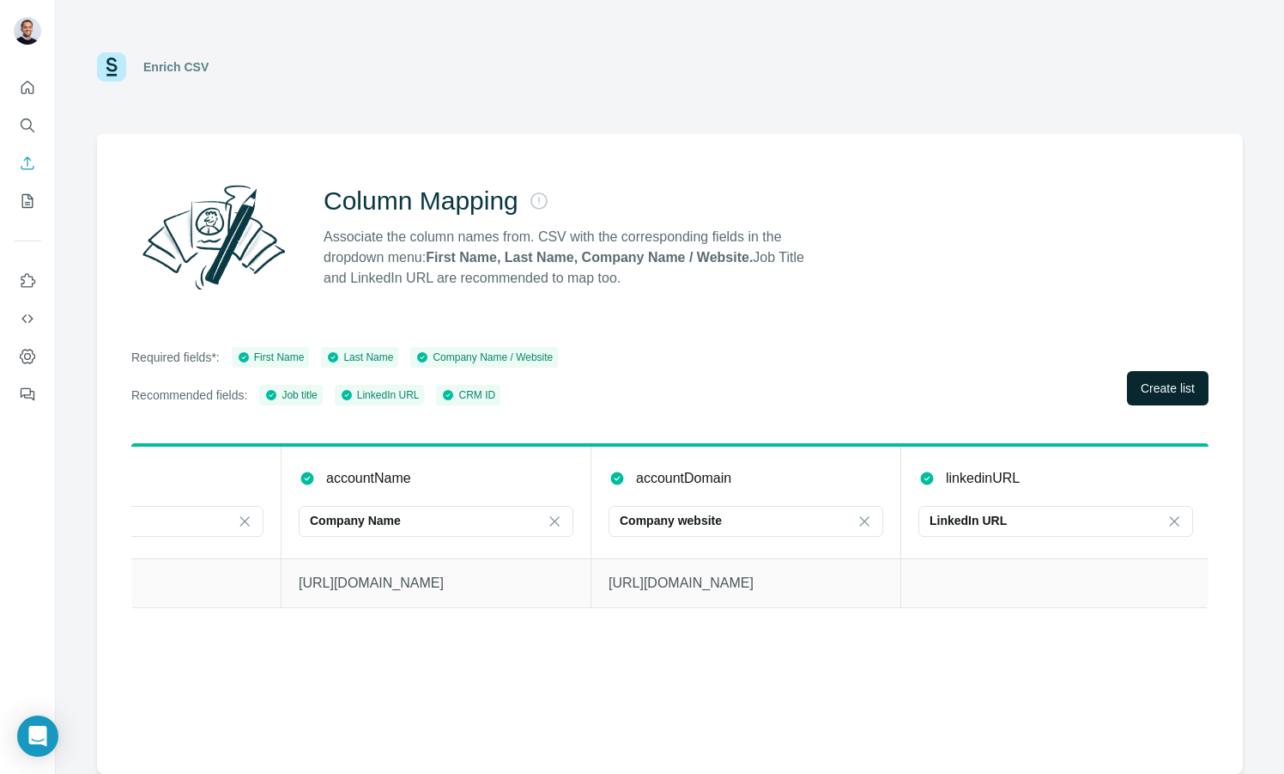
click at [1151, 385] on span "Create list" at bounding box center [1168, 387] width 54 height 17
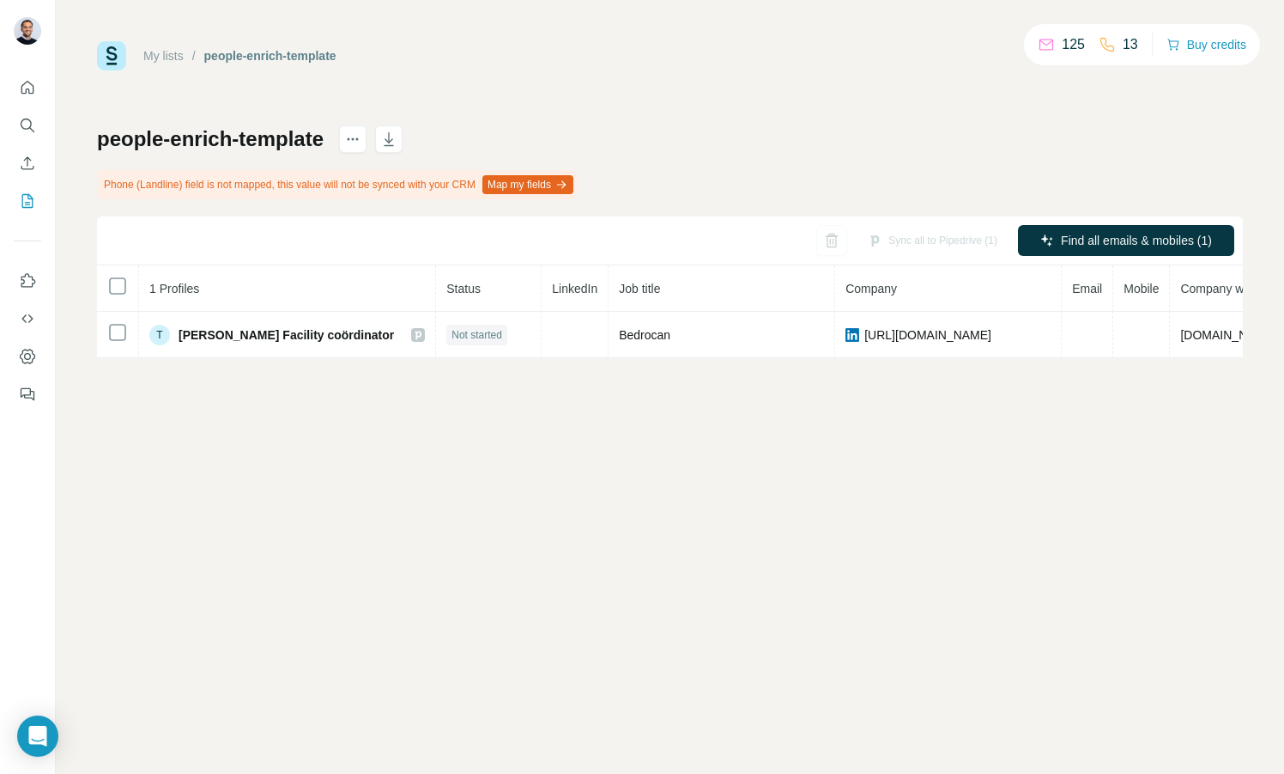
click at [1101, 216] on div "Sync all to Pipedrive (1) Find all emails & mobiles (1)" at bounding box center [670, 240] width 1146 height 49
click at [1101, 227] on button "Find all emails & mobiles (1)" at bounding box center [1126, 240] width 216 height 31
